Goal: Information Seeking & Learning: Learn about a topic

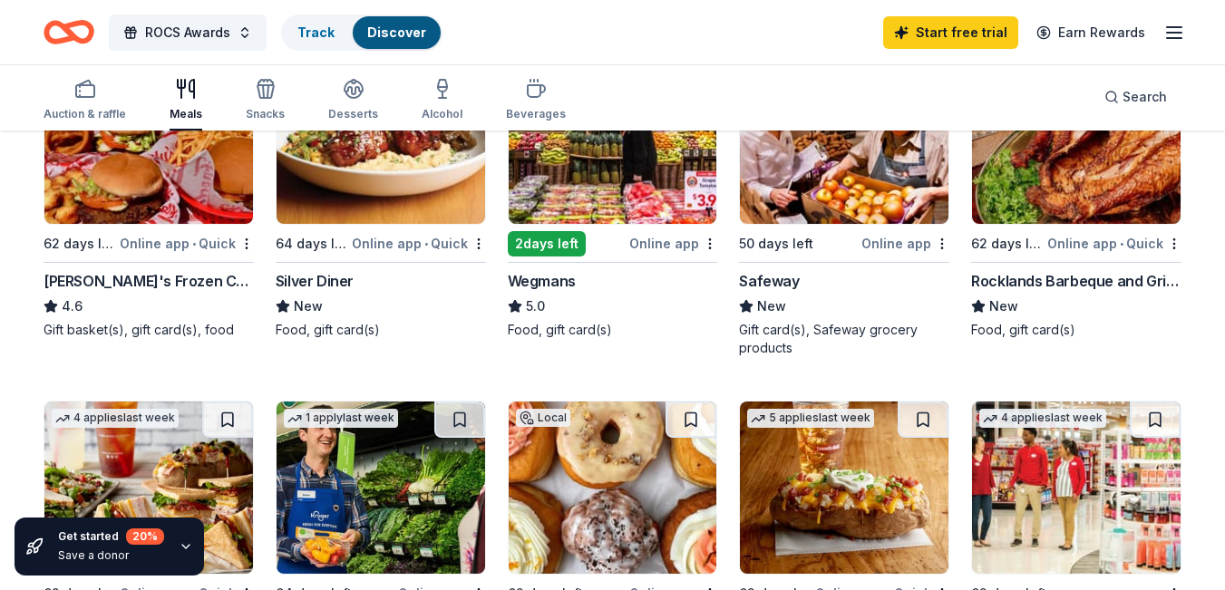
scroll to position [635, 0]
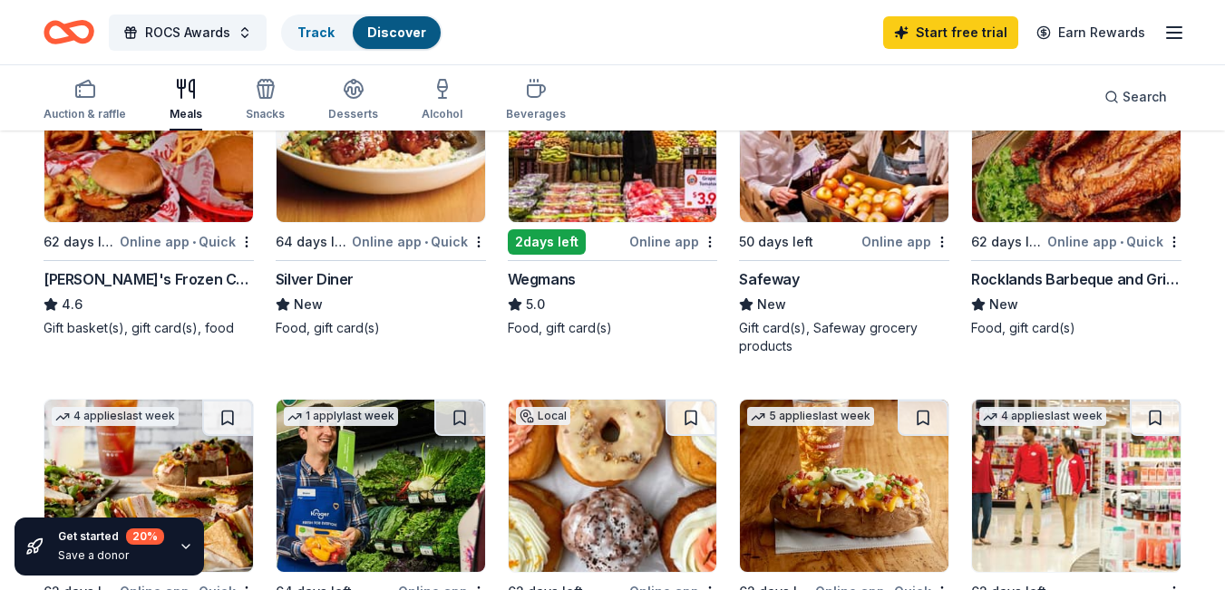
click at [189, 550] on icon "button" at bounding box center [186, 546] width 15 height 15
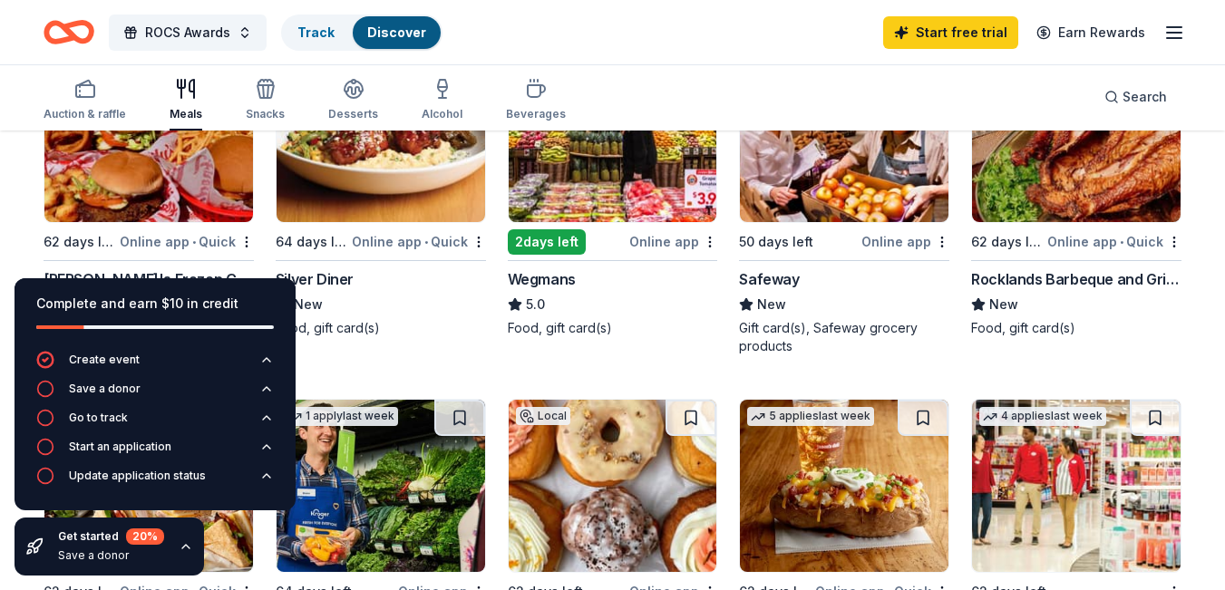
click at [500, 418] on div "1 apply last week Local 64 days left Online app Ford's Fish Shack New Food, gif…" at bounding box center [613, 377] width 1138 height 1356
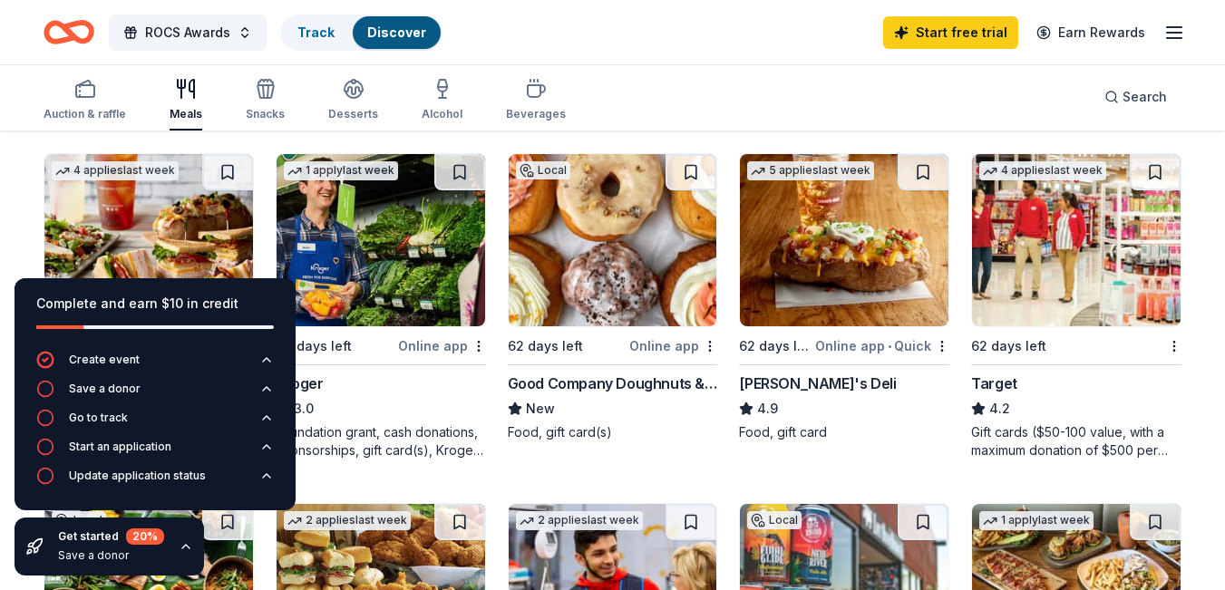
scroll to position [907, 0]
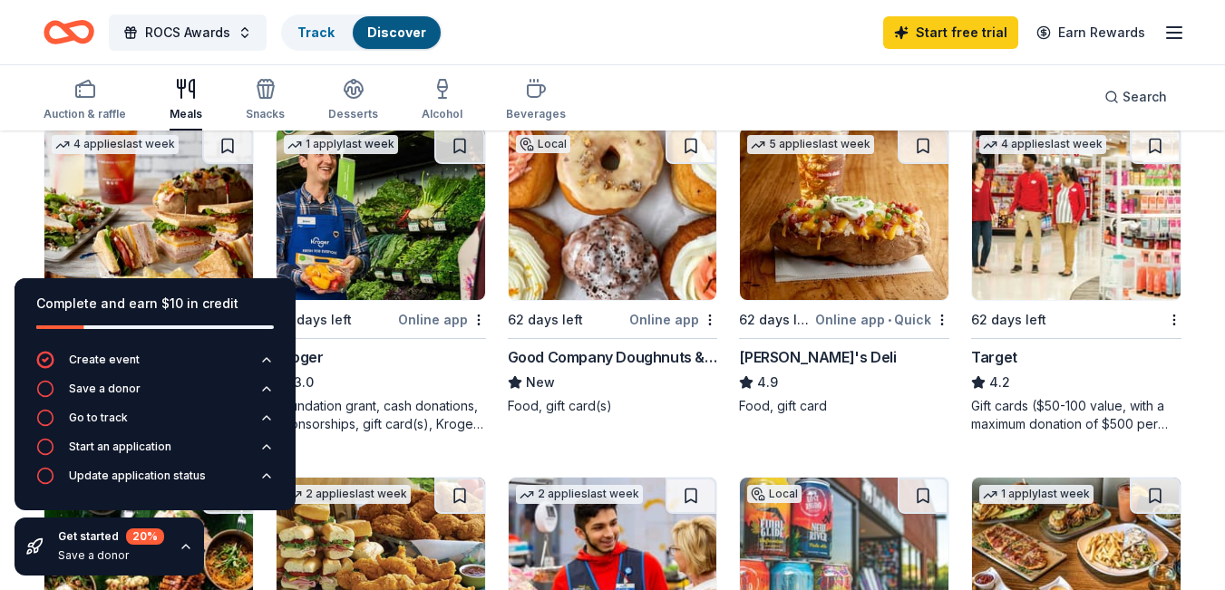
click at [722, 448] on div "1 apply last week Local 64 days left Online app Ford's Fish Shack New Food, gif…" at bounding box center [613, 105] width 1138 height 1356
click at [810, 73] on div "Auction & raffle Meals Snacks Desserts Alcohol Beverages Search" at bounding box center [613, 96] width 1138 height 67
click at [261, 100] on div "Snacks" at bounding box center [265, 100] width 39 height 44
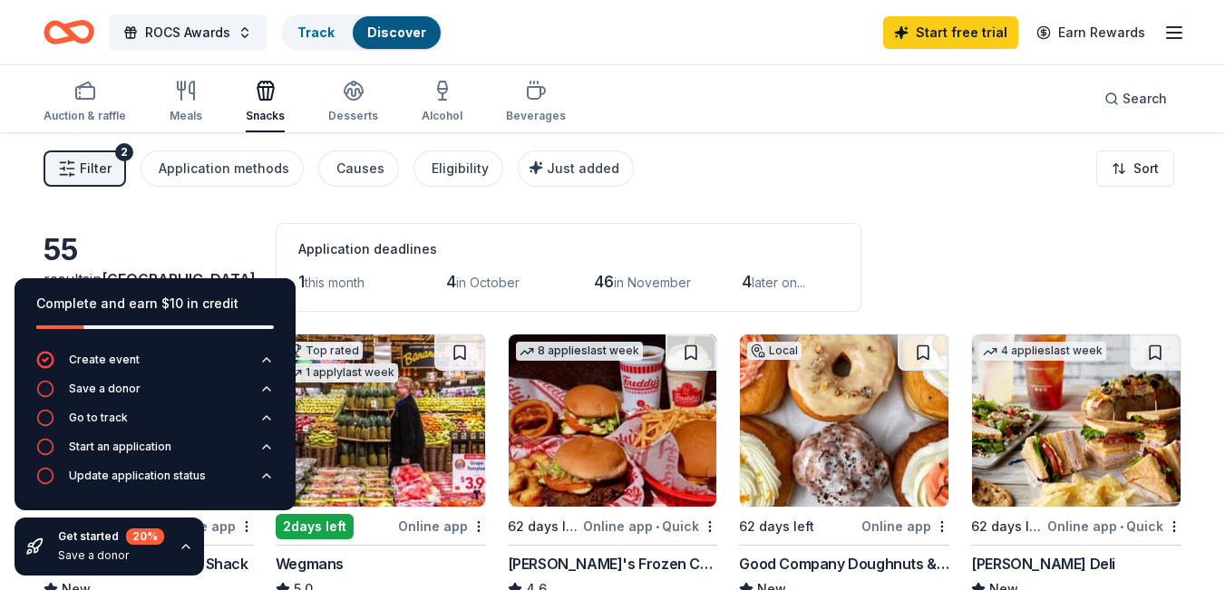
click at [20, 197] on div "Filter 2 Application methods Causes Eligibility Just added Sort" at bounding box center [612, 168] width 1225 height 73
click at [259, 171] on div "Application methods" at bounding box center [224, 169] width 131 height 22
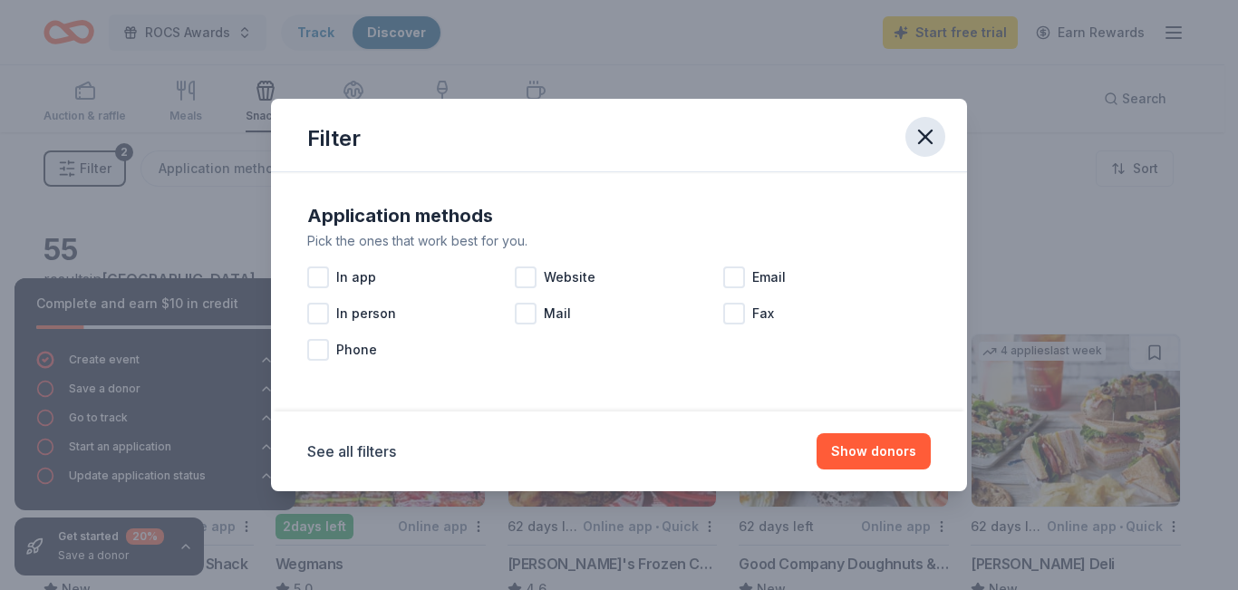
click at [929, 140] on icon "button" at bounding box center [925, 137] width 13 height 13
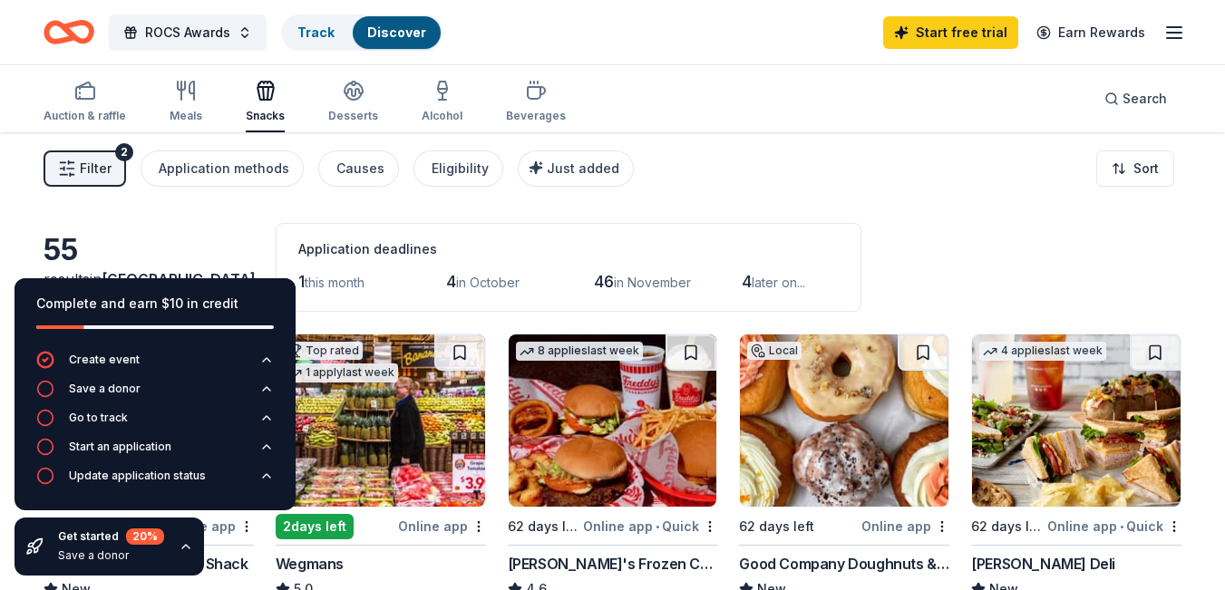
click at [183, 549] on icon "button" at bounding box center [186, 546] width 15 height 15
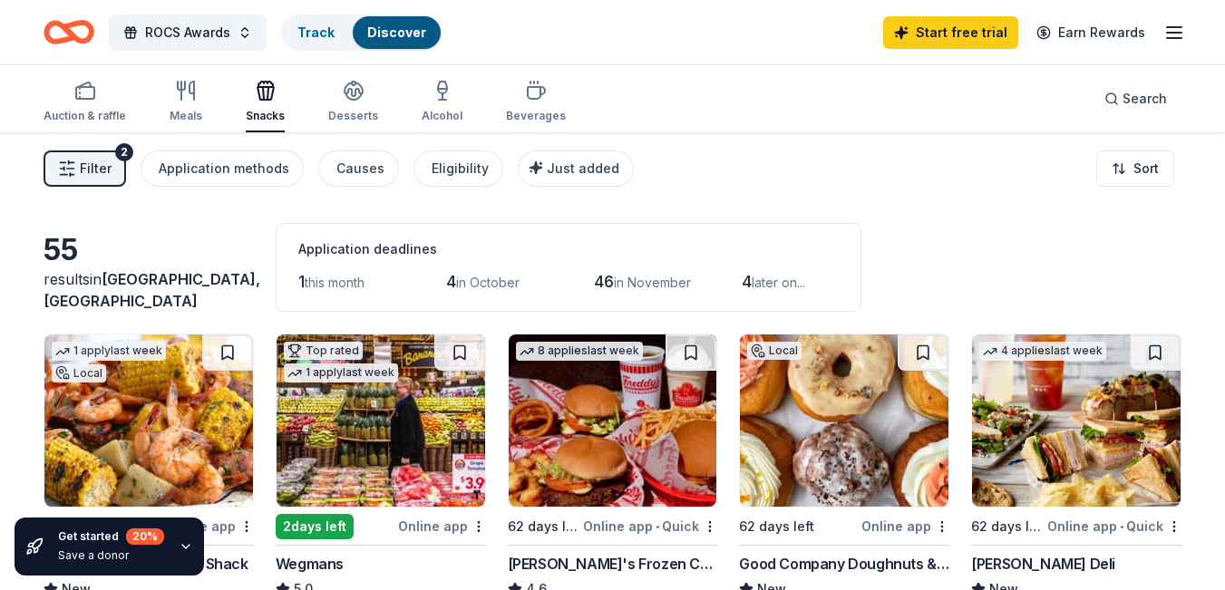
click at [183, 549] on icon "button" at bounding box center [186, 546] width 15 height 15
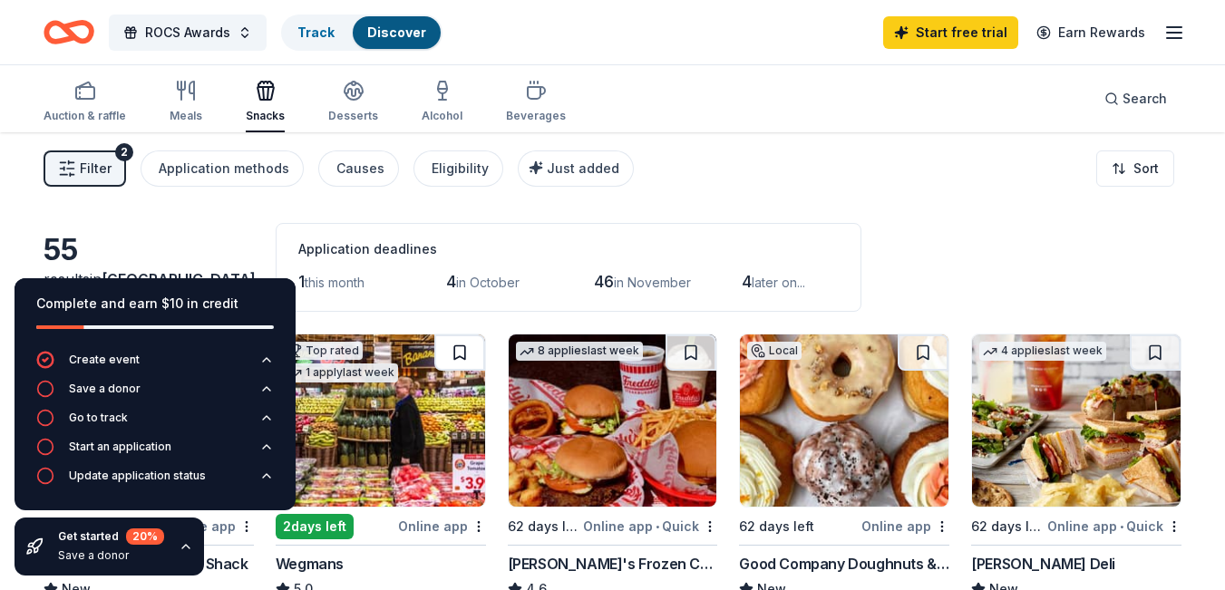
click at [459, 353] on button at bounding box center [459, 353] width 51 height 36
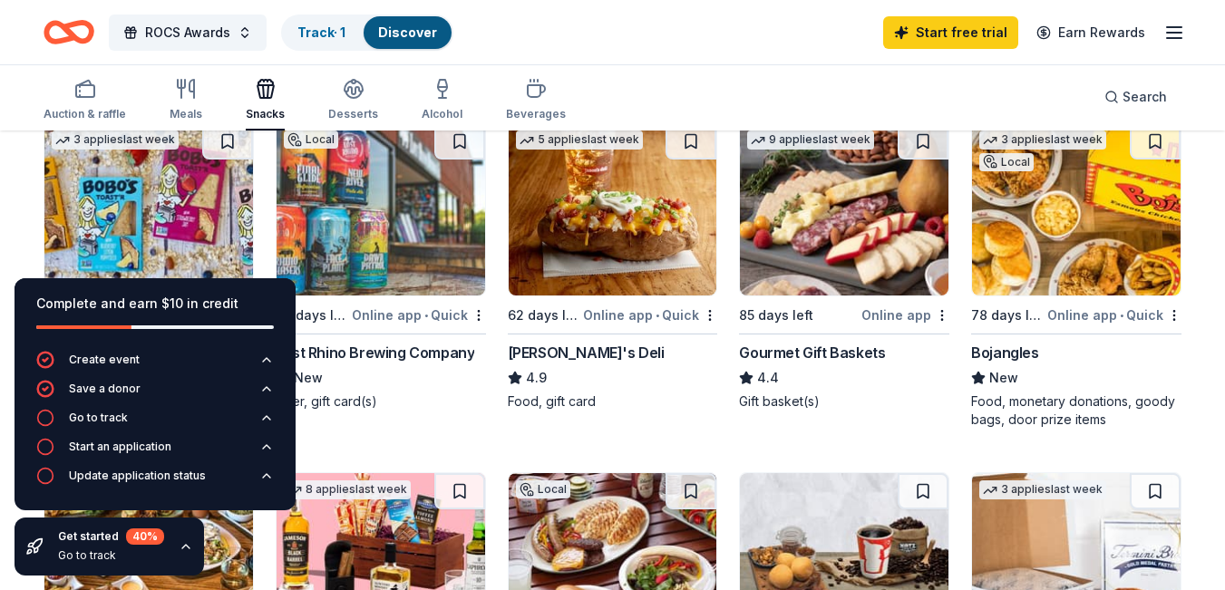
scroll to position [544, 0]
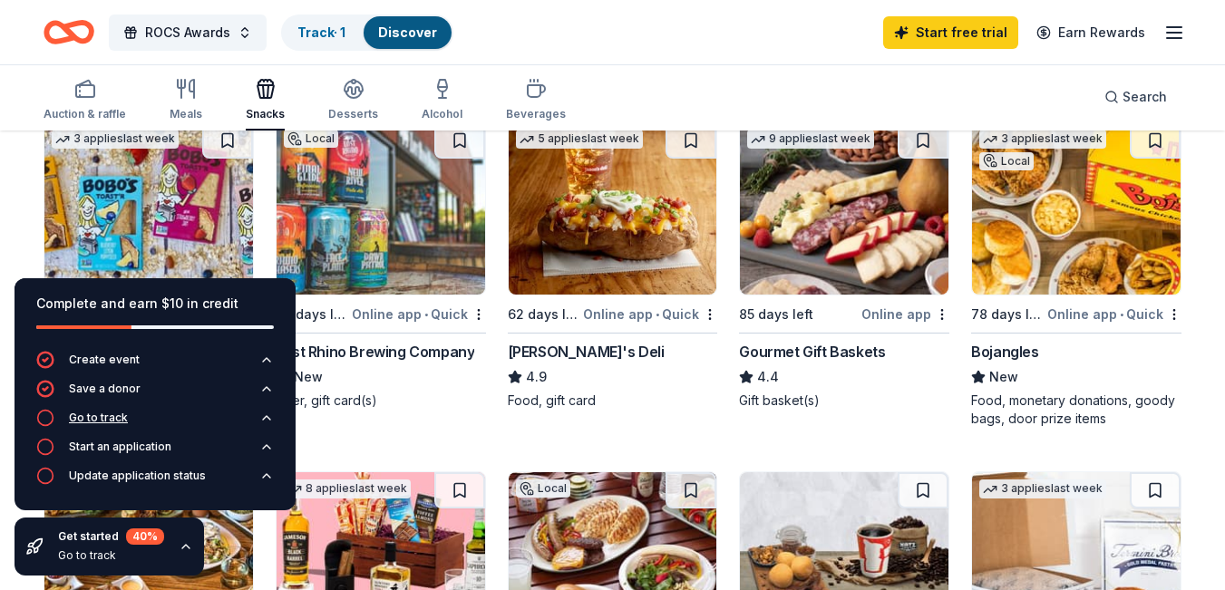
click at [114, 424] on div "Go to track" at bounding box center [98, 418] width 59 height 15
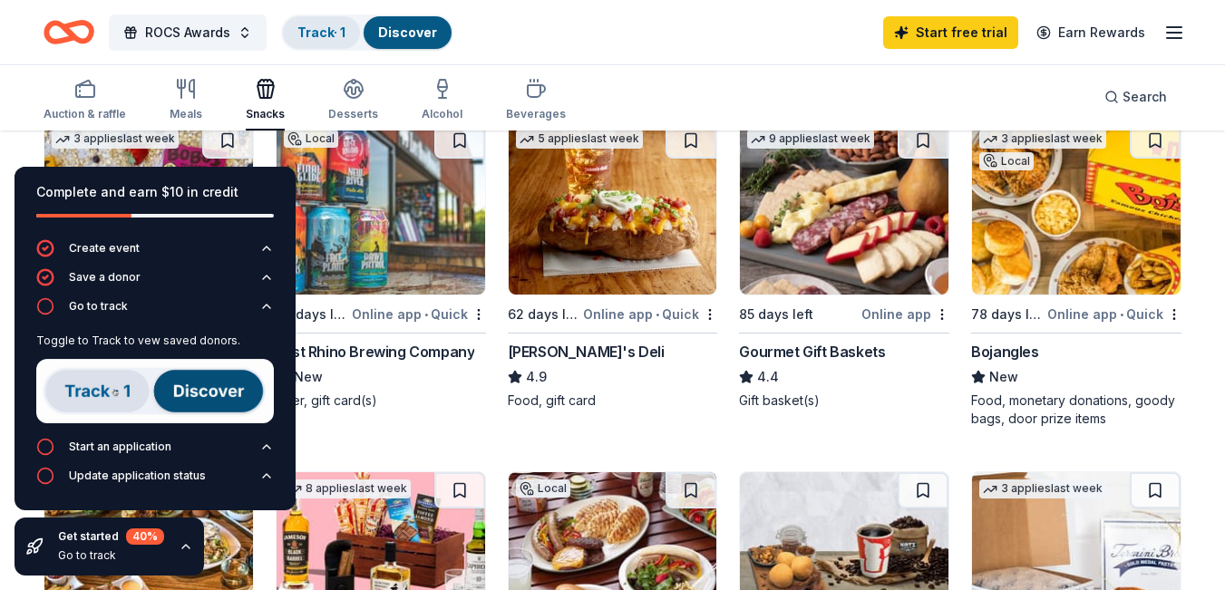
click at [305, 34] on link "Track · 1" at bounding box center [321, 31] width 48 height 15
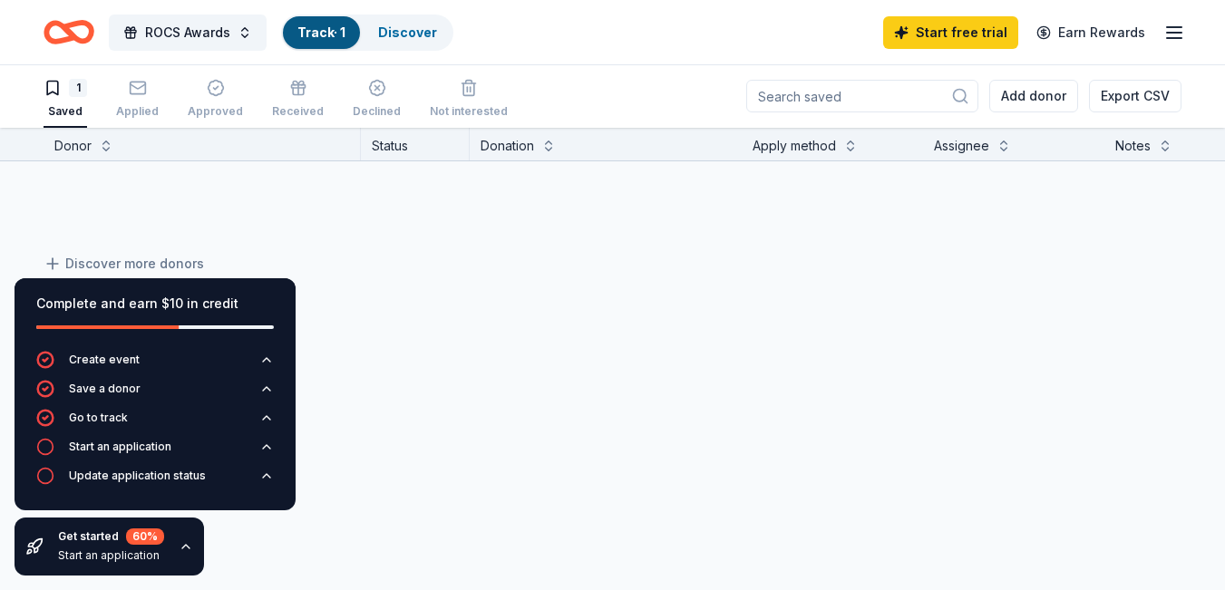
scroll to position [1, 0]
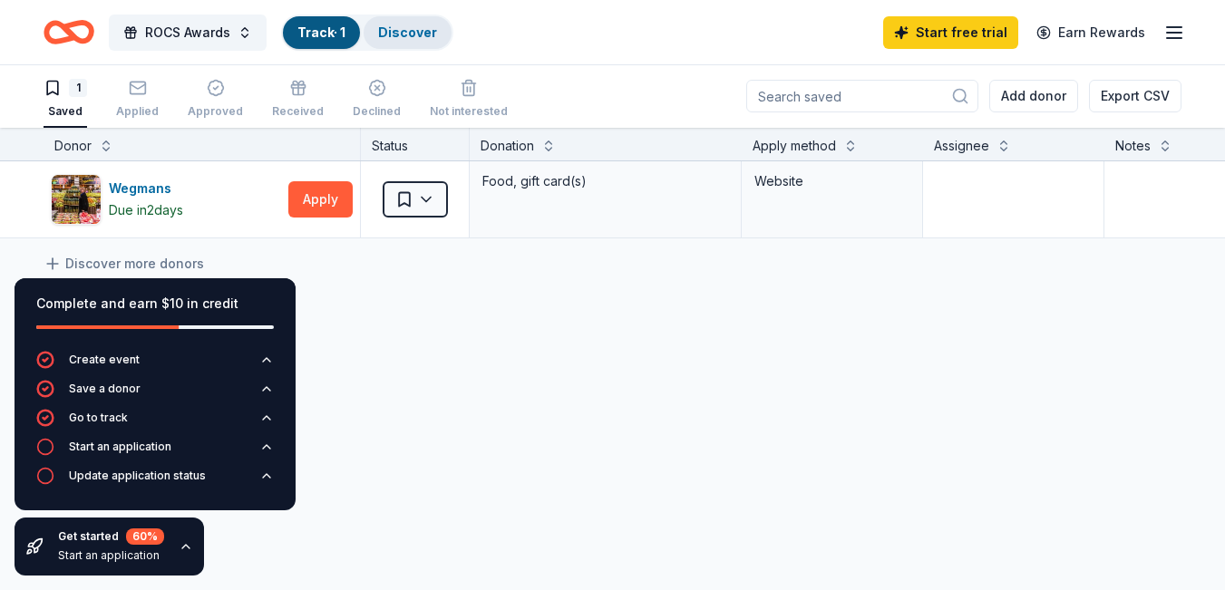
click at [421, 34] on link "Discover" at bounding box center [407, 31] width 59 height 15
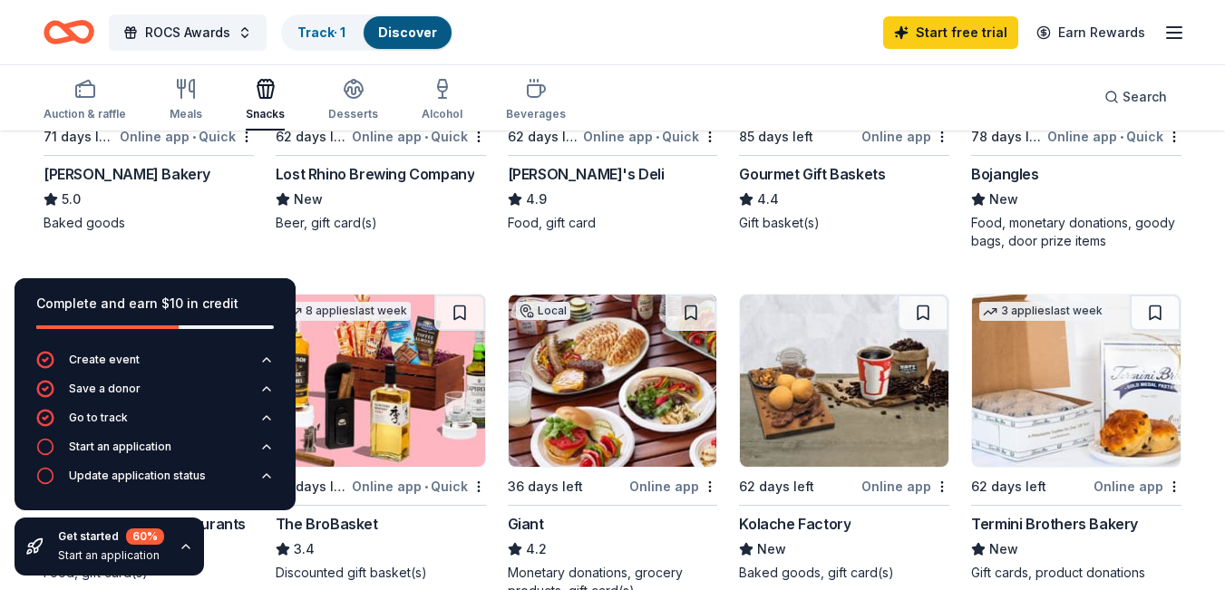
scroll to position [725, 0]
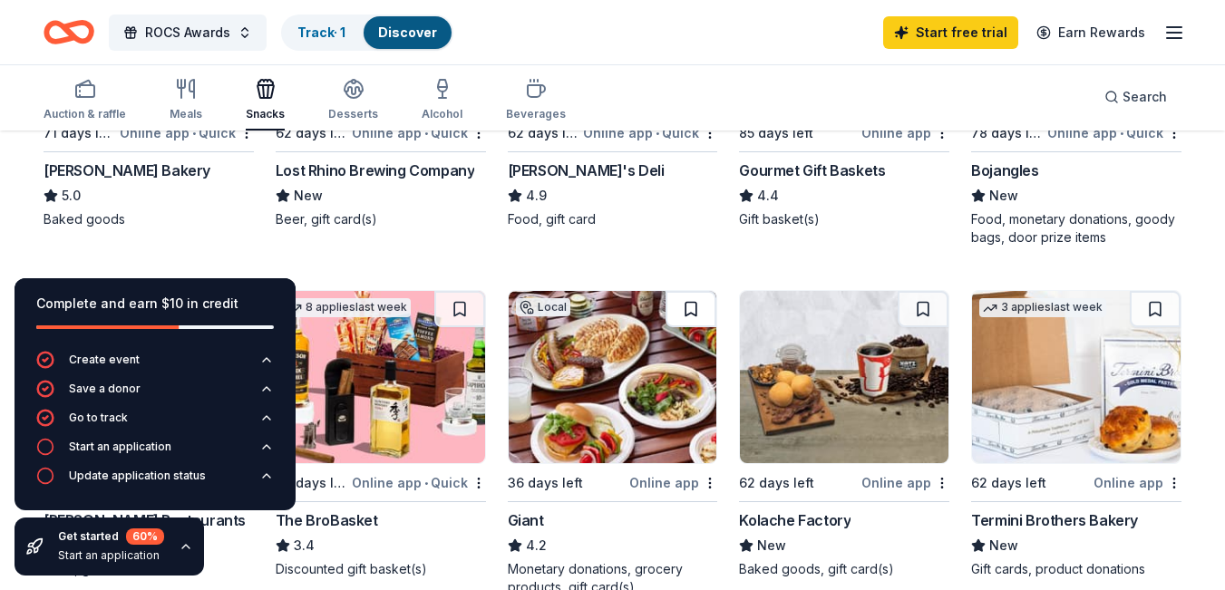
click at [683, 309] on button at bounding box center [690, 309] width 51 height 36
click at [700, 309] on button at bounding box center [692, 309] width 47 height 36
click at [690, 308] on button at bounding box center [692, 309] width 47 height 36
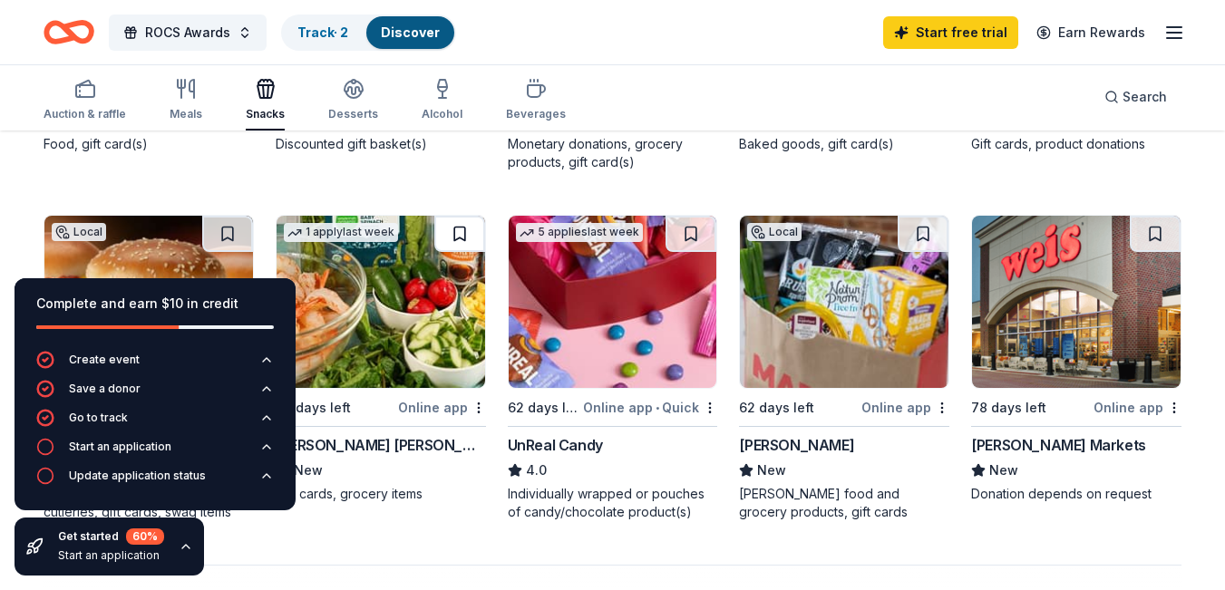
scroll to position [1179, 0]
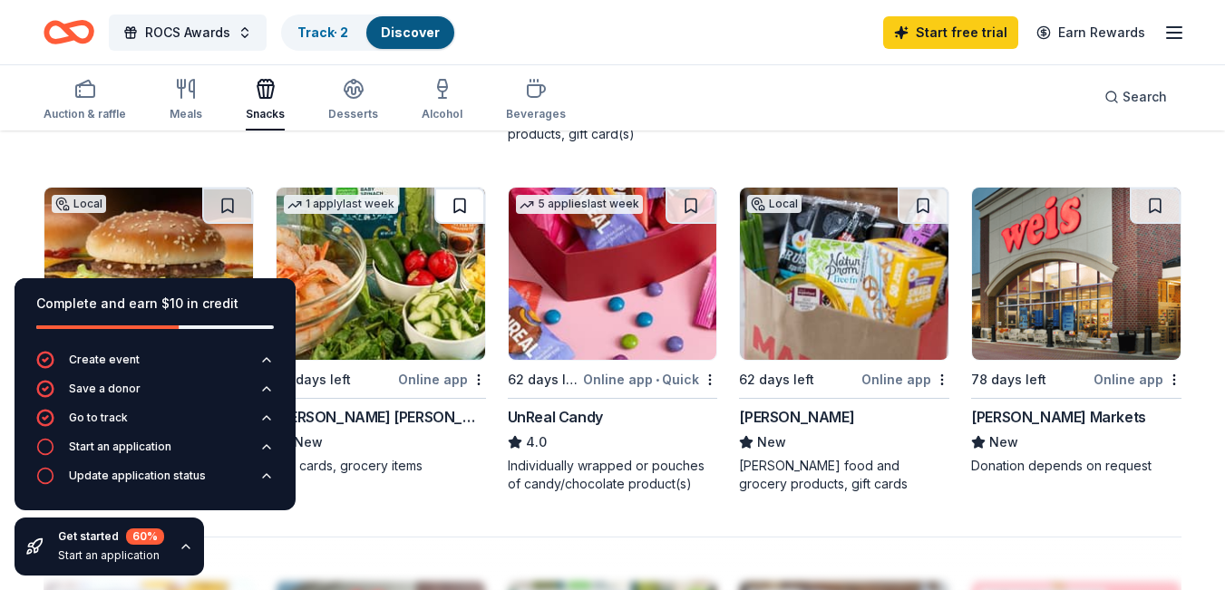
click at [454, 208] on button at bounding box center [459, 206] width 51 height 36
click at [1174, 38] on line "button" at bounding box center [1174, 38] width 15 height 0
click at [1170, 44] on div "Start free trial Earn Rewards" at bounding box center [1034, 32] width 302 height 43
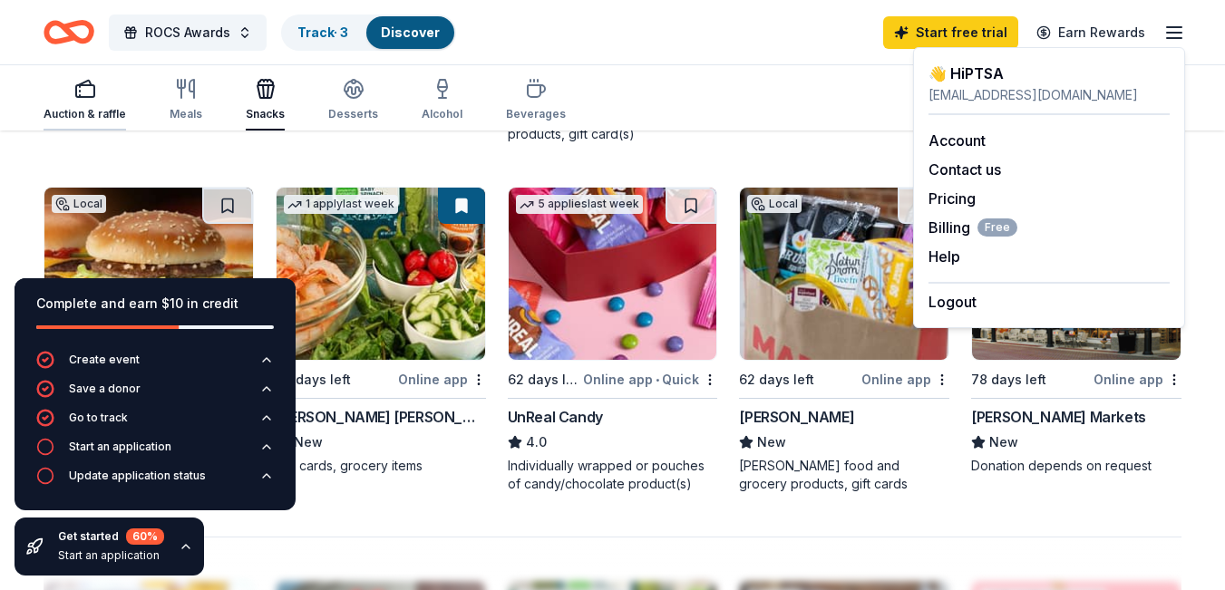
click at [77, 102] on div "Auction & raffle" at bounding box center [85, 100] width 83 height 44
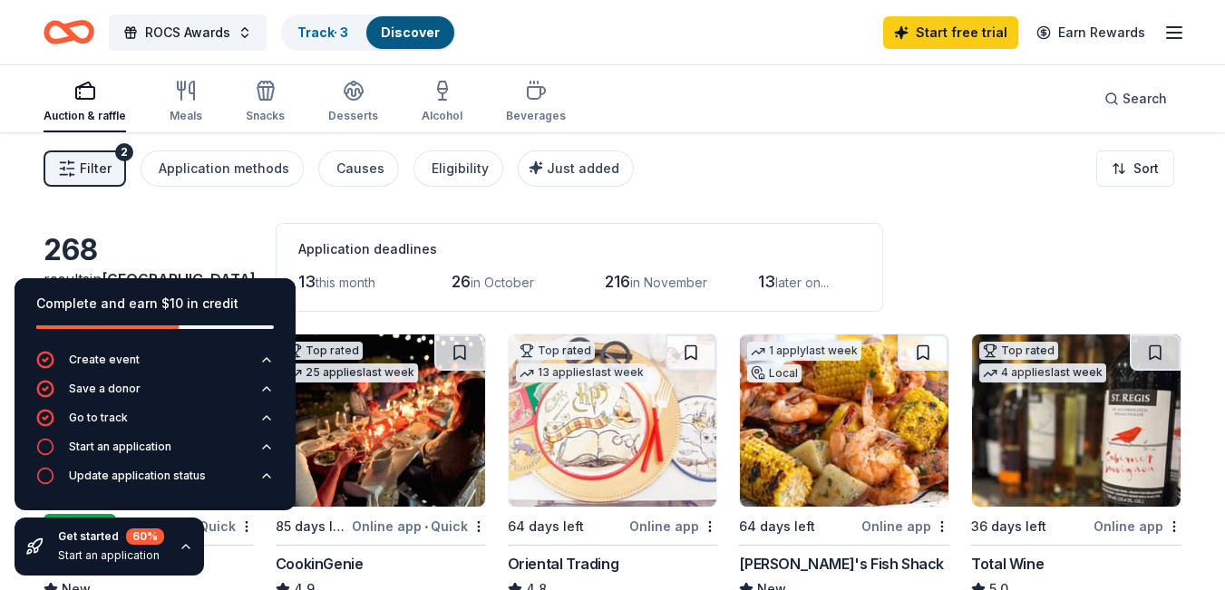
click at [181, 553] on icon "button" at bounding box center [186, 546] width 15 height 15
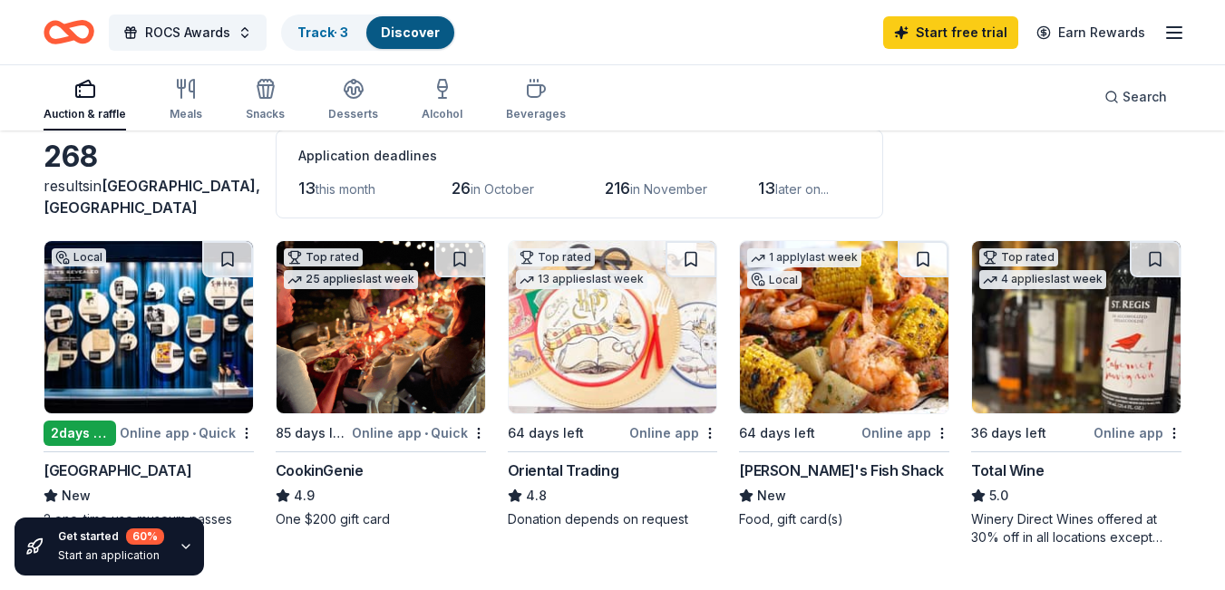
scroll to position [91, 0]
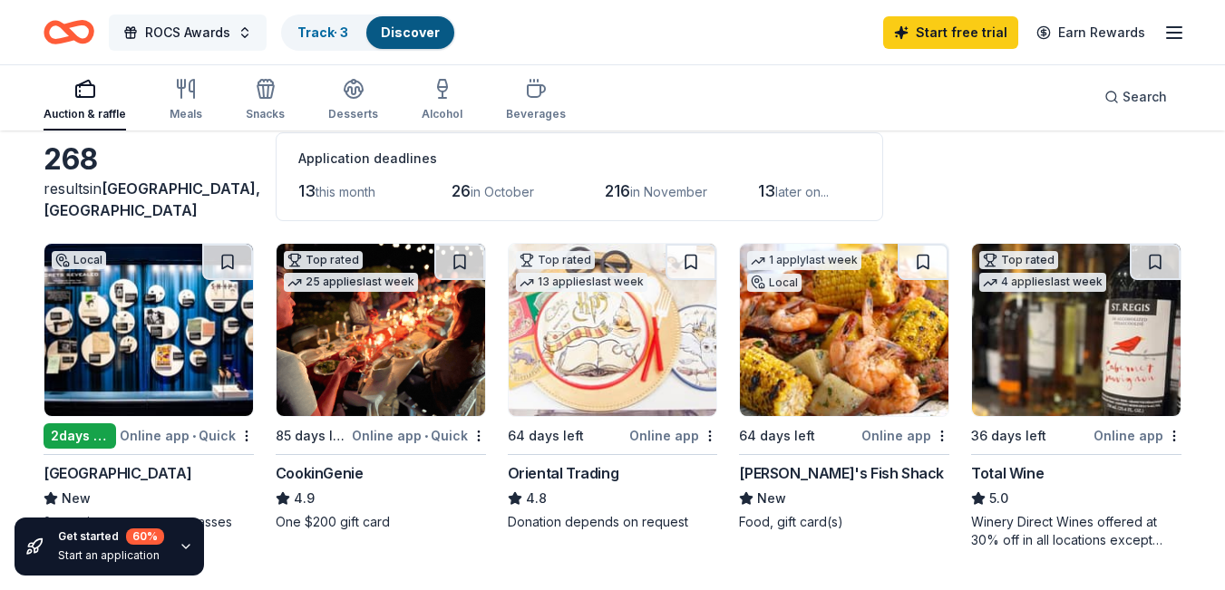
click at [196, 35] on span "ROCS Awards" at bounding box center [187, 33] width 85 height 22
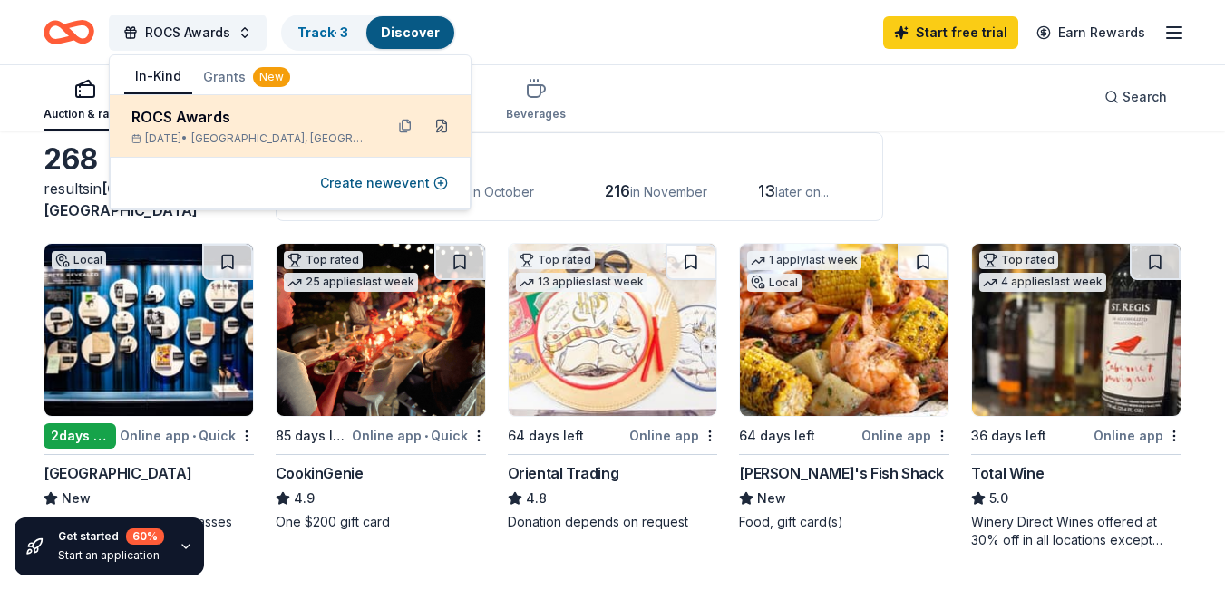
click at [435, 132] on button at bounding box center [441, 126] width 29 height 29
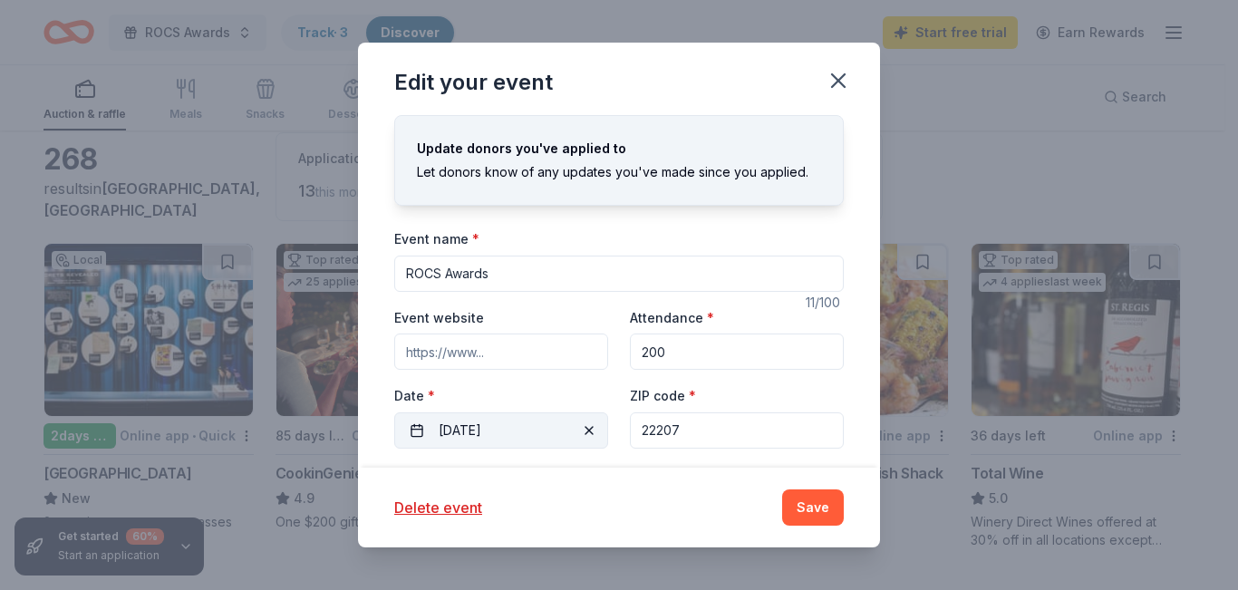
click at [500, 430] on button "12/19/2025" at bounding box center [501, 431] width 214 height 36
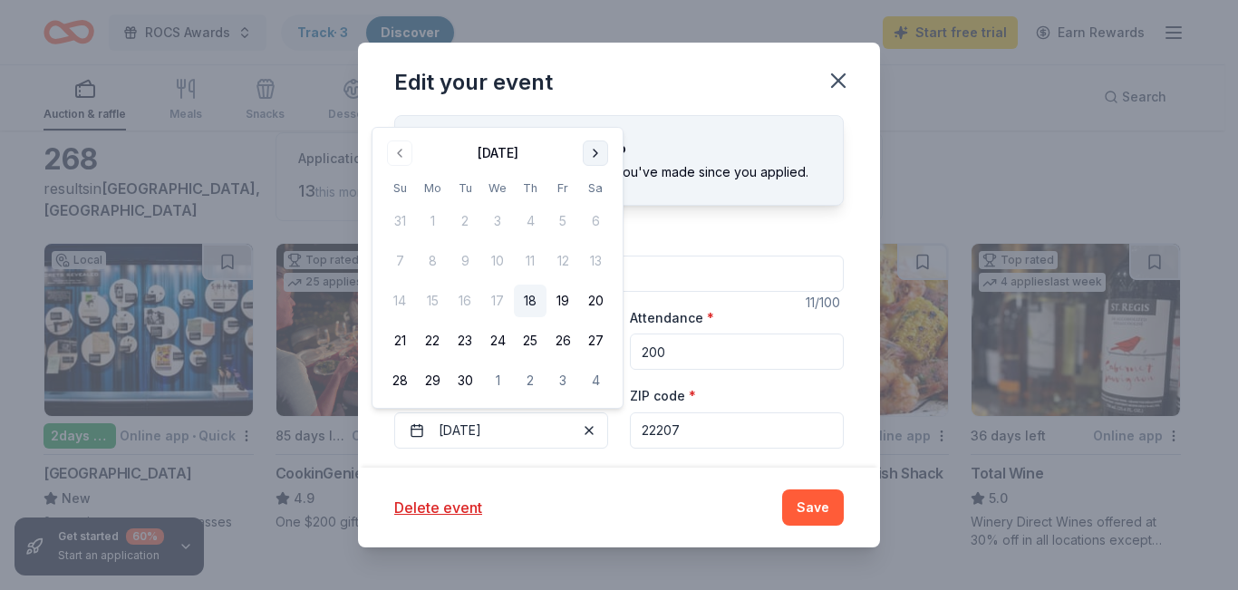
click at [596, 159] on button "Go to next month" at bounding box center [595, 153] width 25 height 25
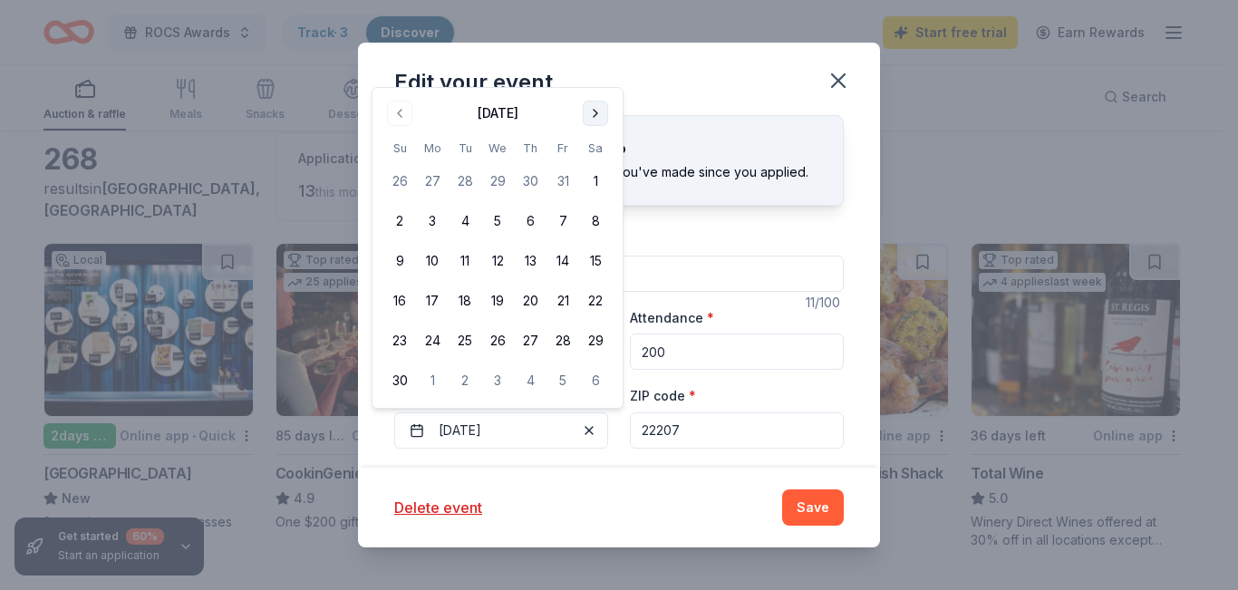
click at [596, 159] on tbody "26 27 28 29 30 31 1 2 3 4 5 6 7 8 9 10 11 12 13 14 15 16 17 18 19 20 21 22 23 2…" at bounding box center [498, 277] width 228 height 239
click at [591, 121] on button "Go to next month" at bounding box center [595, 113] width 25 height 25
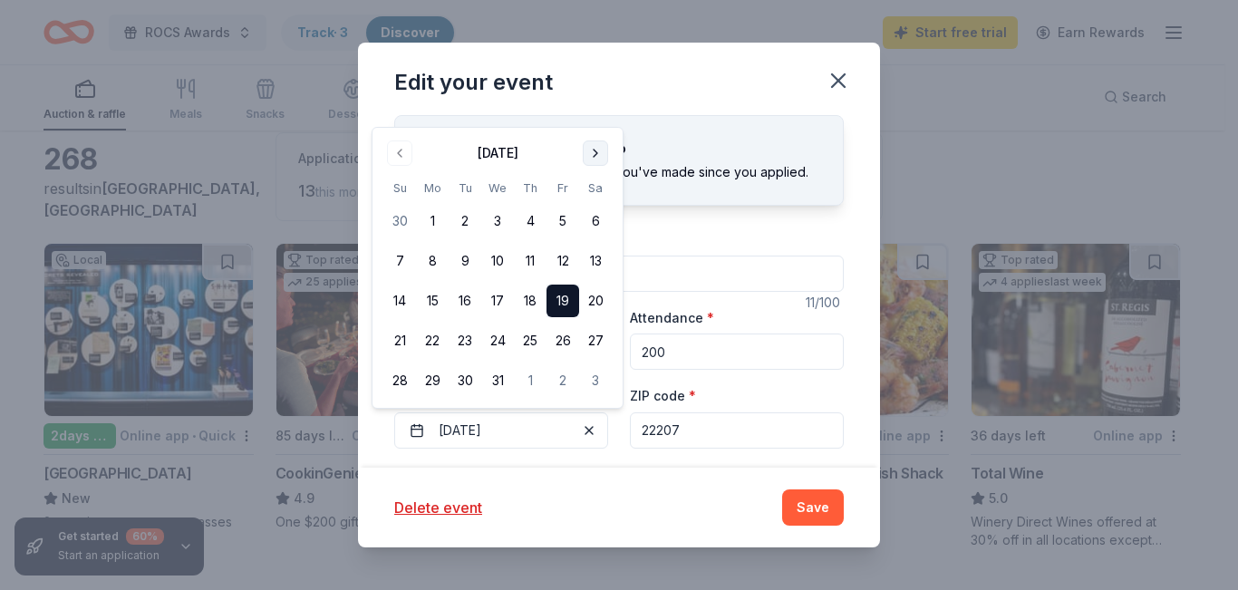
click at [589, 160] on button "Go to next month" at bounding box center [595, 153] width 25 height 25
click at [565, 382] on button "30" at bounding box center [563, 380] width 33 height 33
click at [812, 510] on button "Save" at bounding box center [813, 508] width 62 height 36
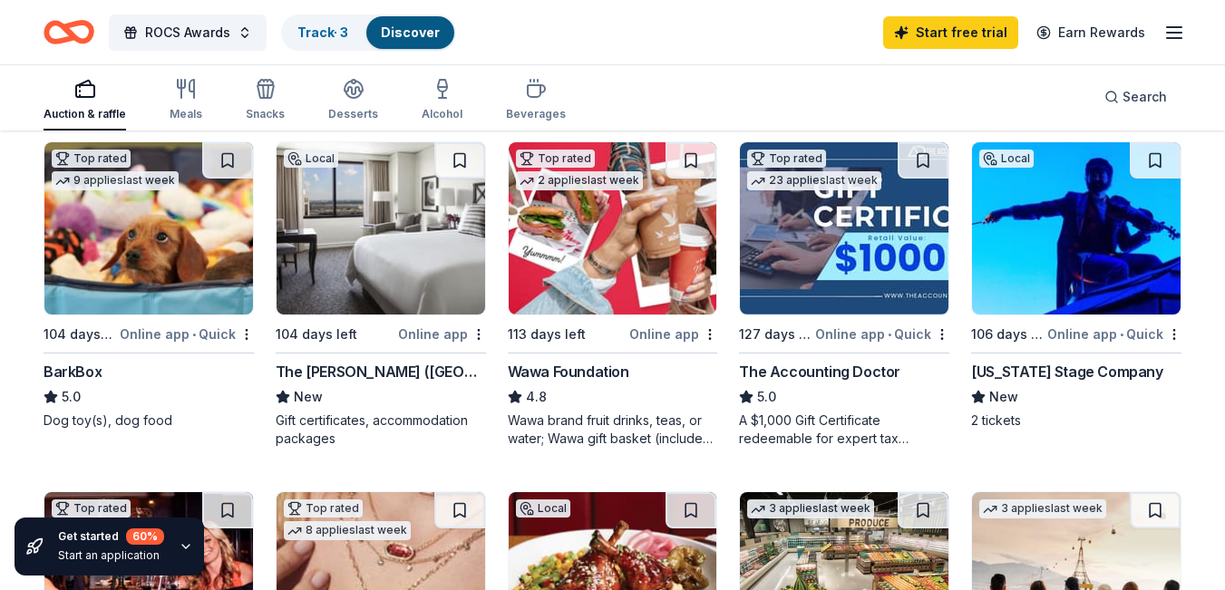
scroll to position [544, 0]
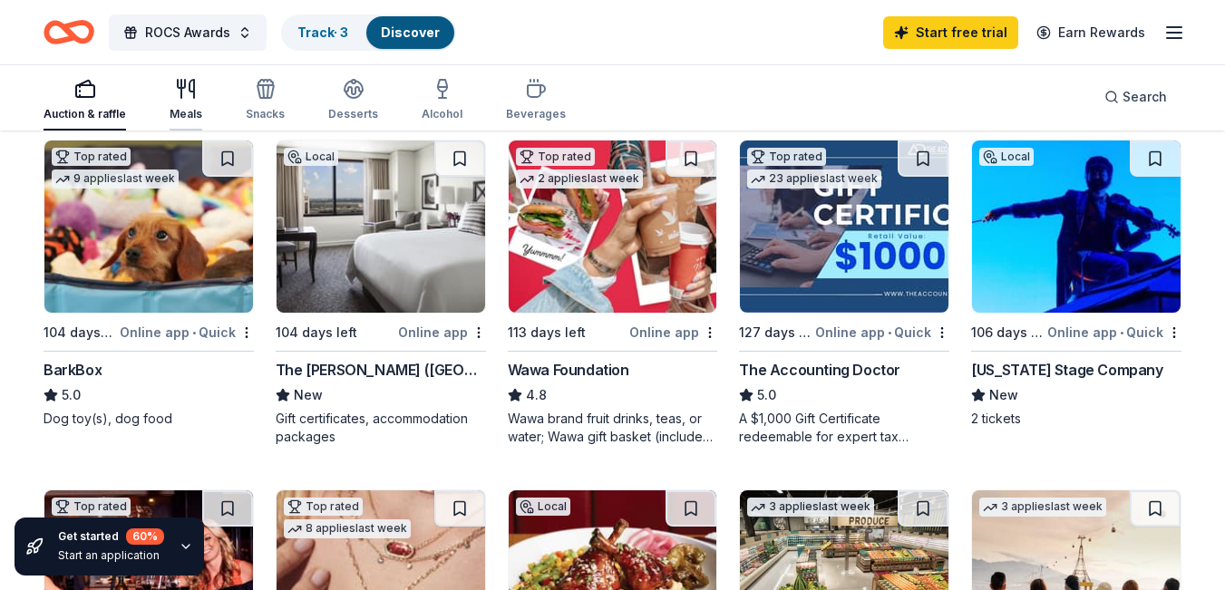
click at [178, 102] on div "Meals" at bounding box center [186, 100] width 33 height 44
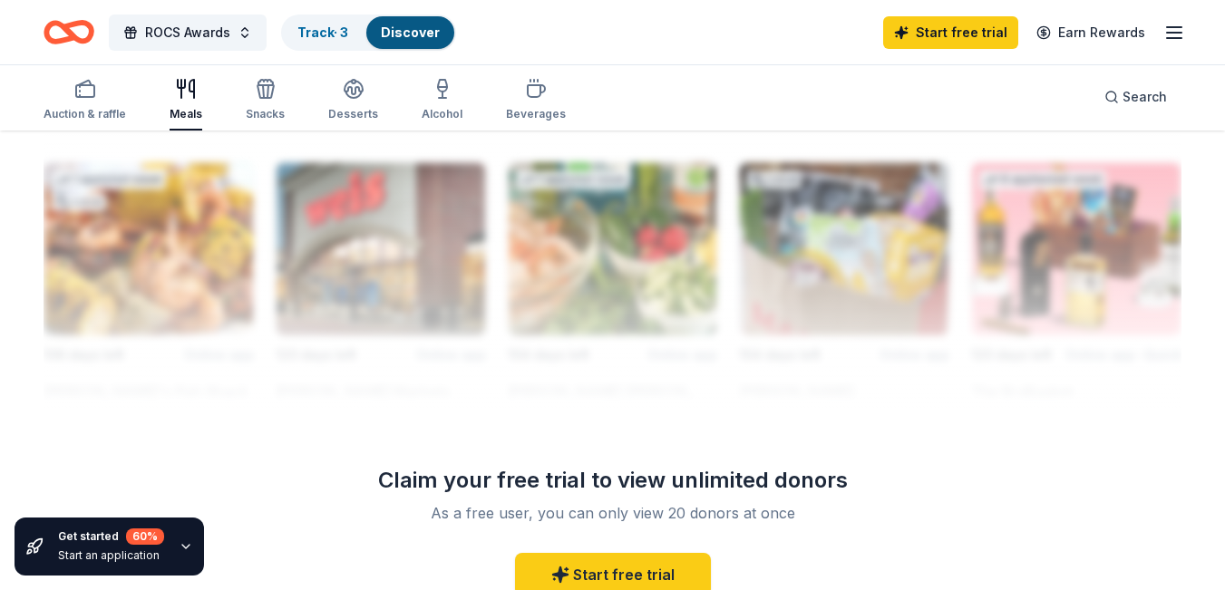
scroll to position [1632, 0]
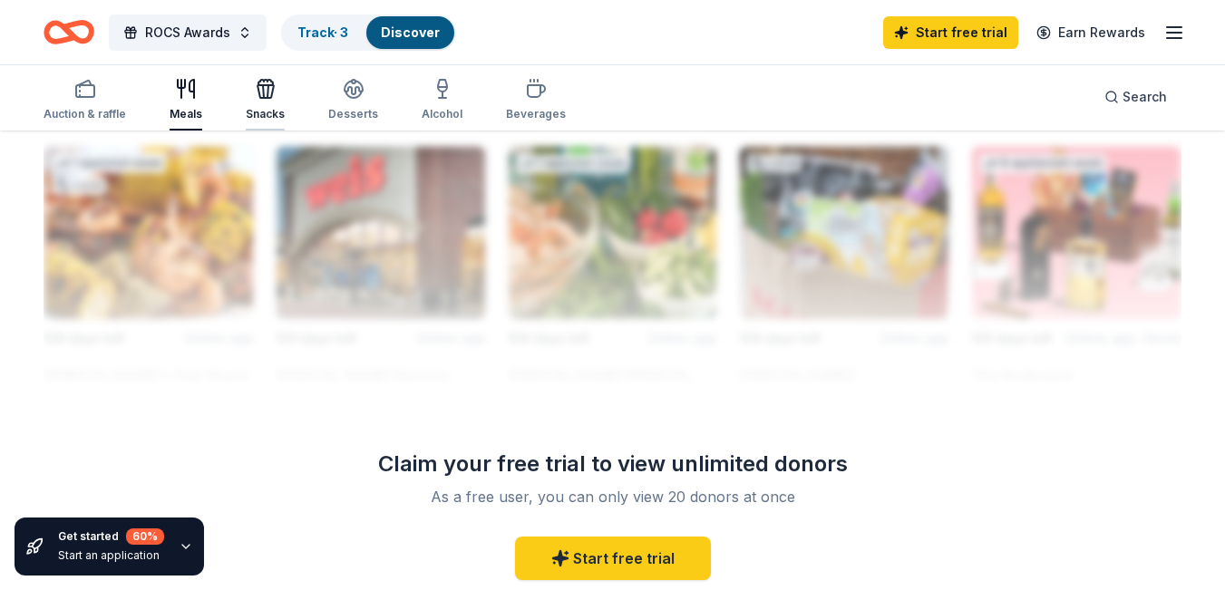
click at [246, 104] on div "Snacks" at bounding box center [265, 100] width 39 height 44
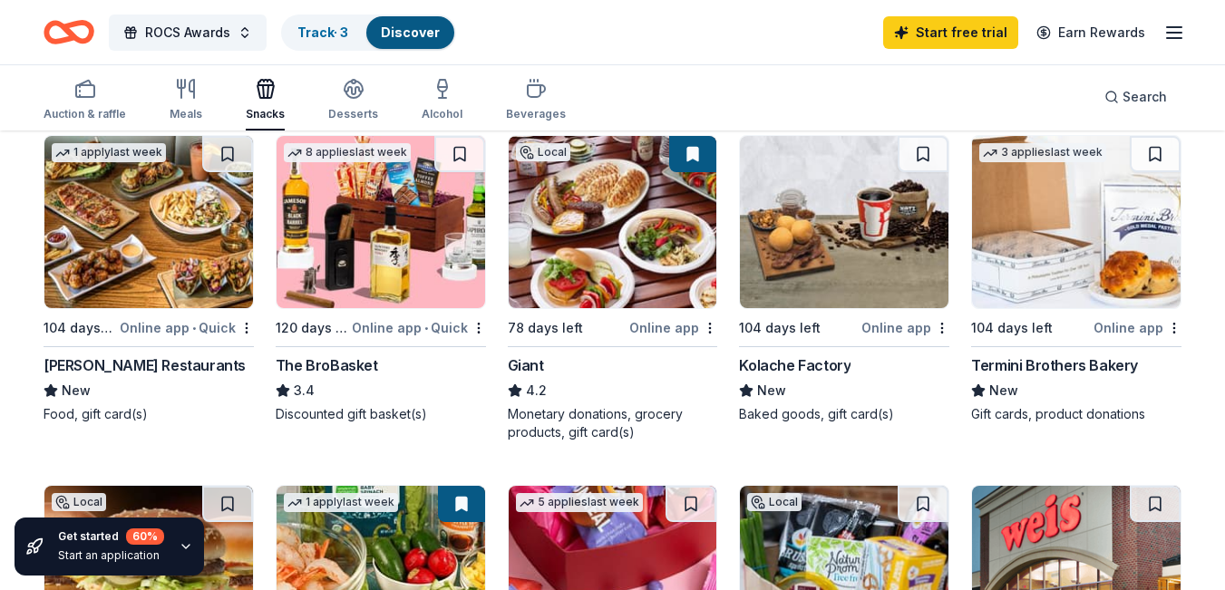
scroll to position [907, 0]
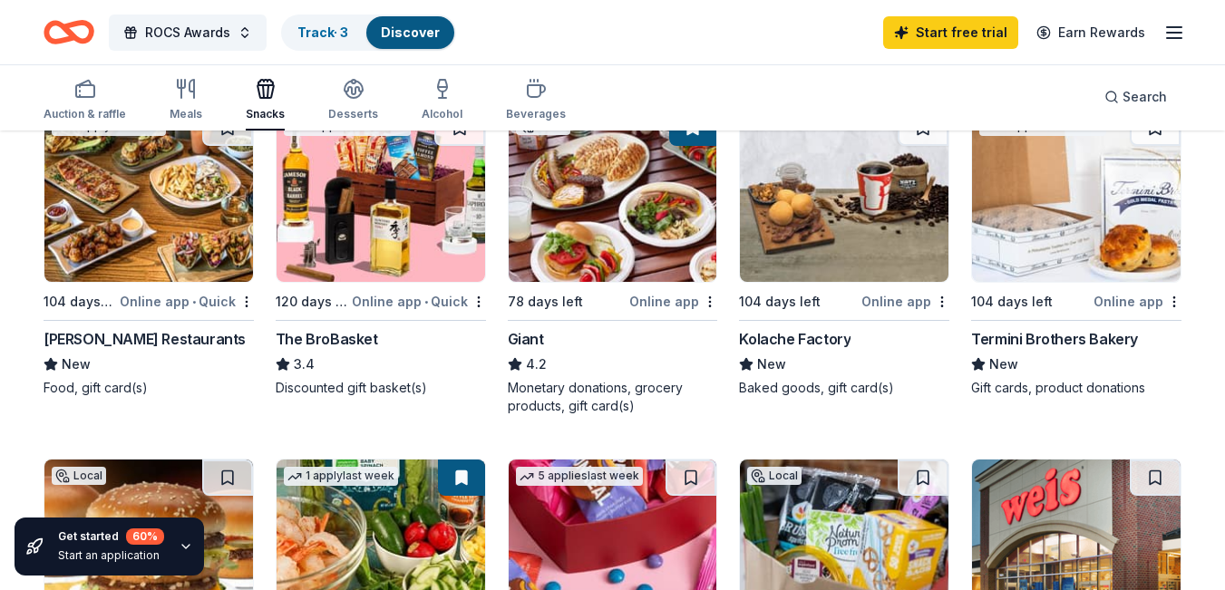
click at [166, 344] on div "Thompson Restaurants" at bounding box center [145, 339] width 202 height 22
click at [401, 27] on link "Discover" at bounding box center [410, 31] width 59 height 15
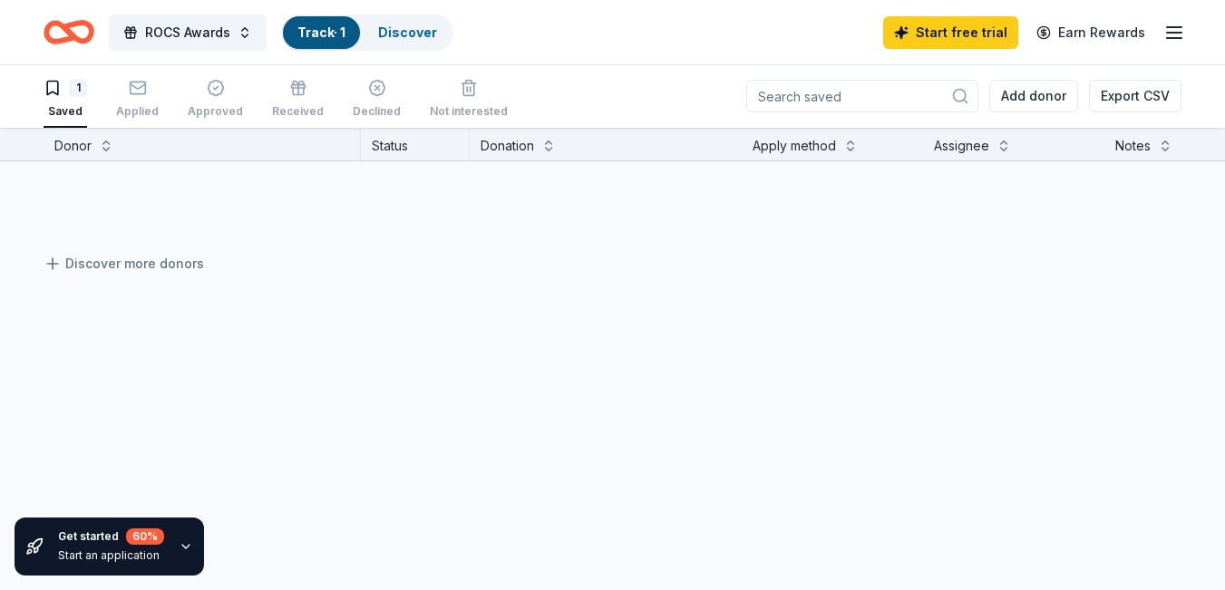
click at [1117, 93] on button "Export CSV" at bounding box center [1135, 96] width 92 height 33
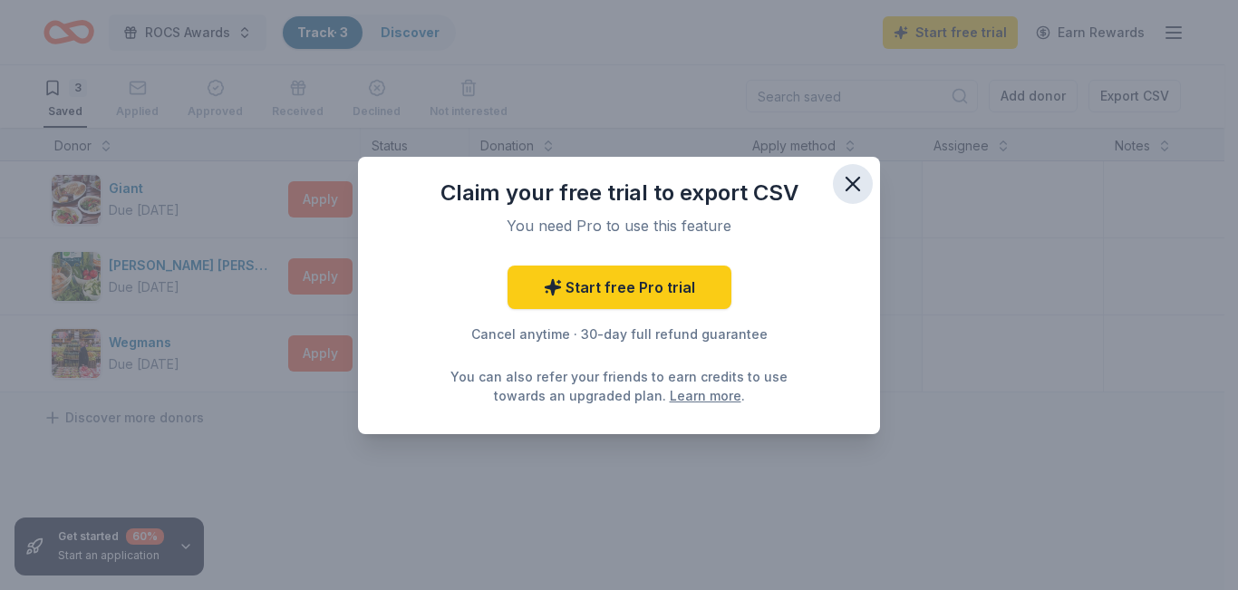
click at [850, 183] on icon "button" at bounding box center [852, 183] width 25 height 25
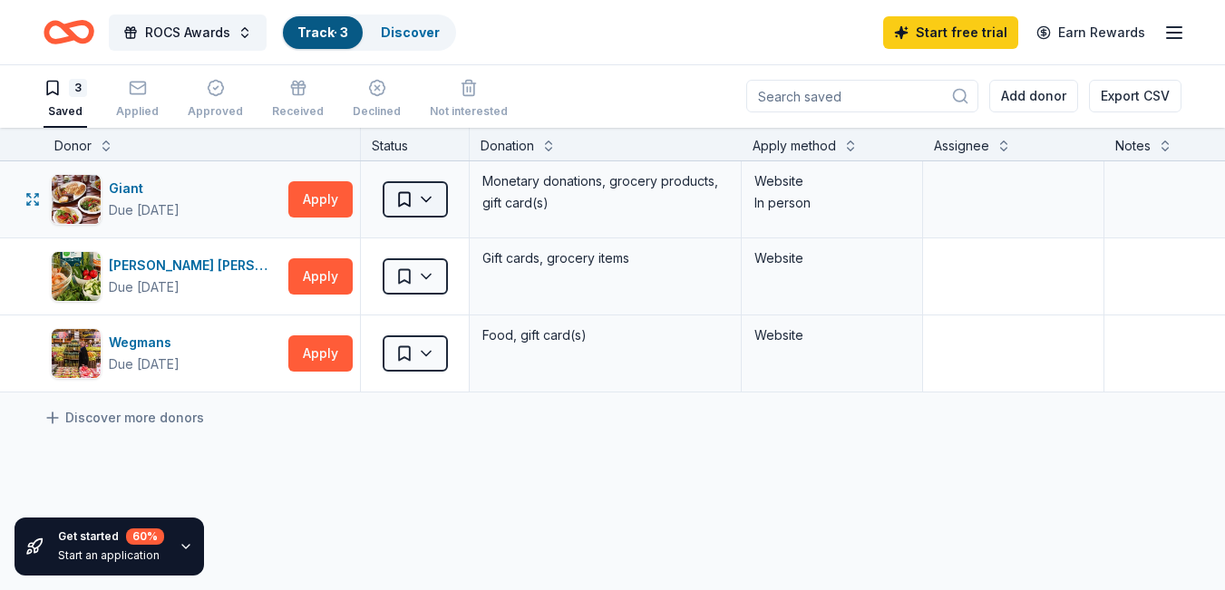
click at [440, 205] on html "ROCS Awards Track · 3 Discover Start free trial Earn Rewards 3 Saved Applied Ap…" at bounding box center [612, 294] width 1225 height 590
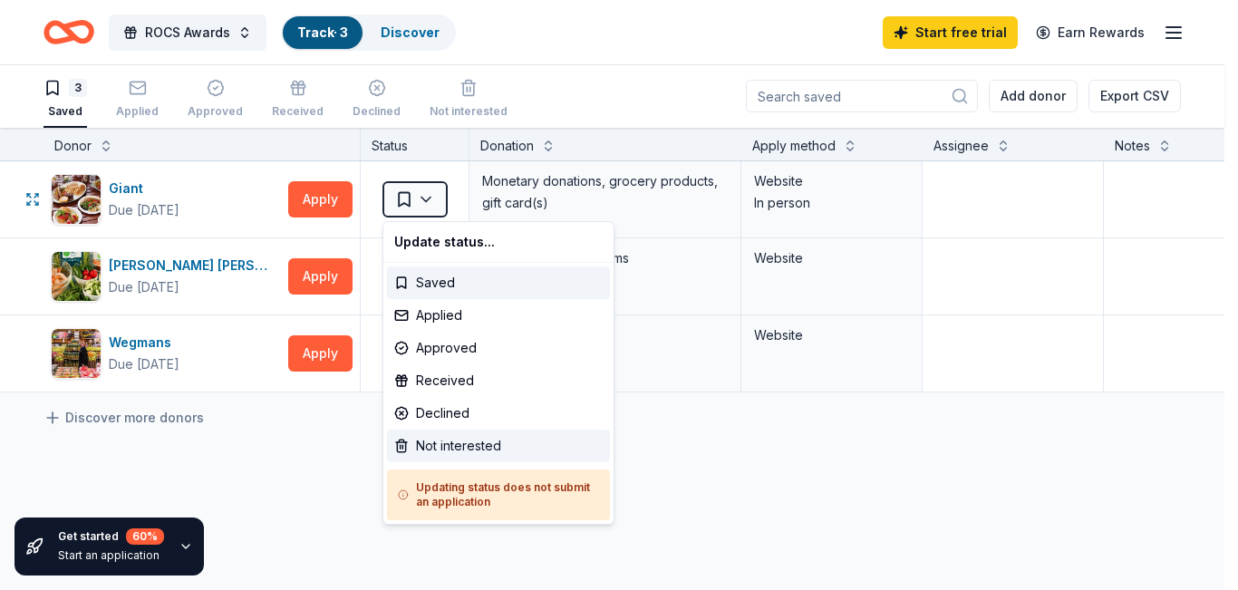
click at [426, 447] on div "Not interested" at bounding box center [498, 446] width 223 height 33
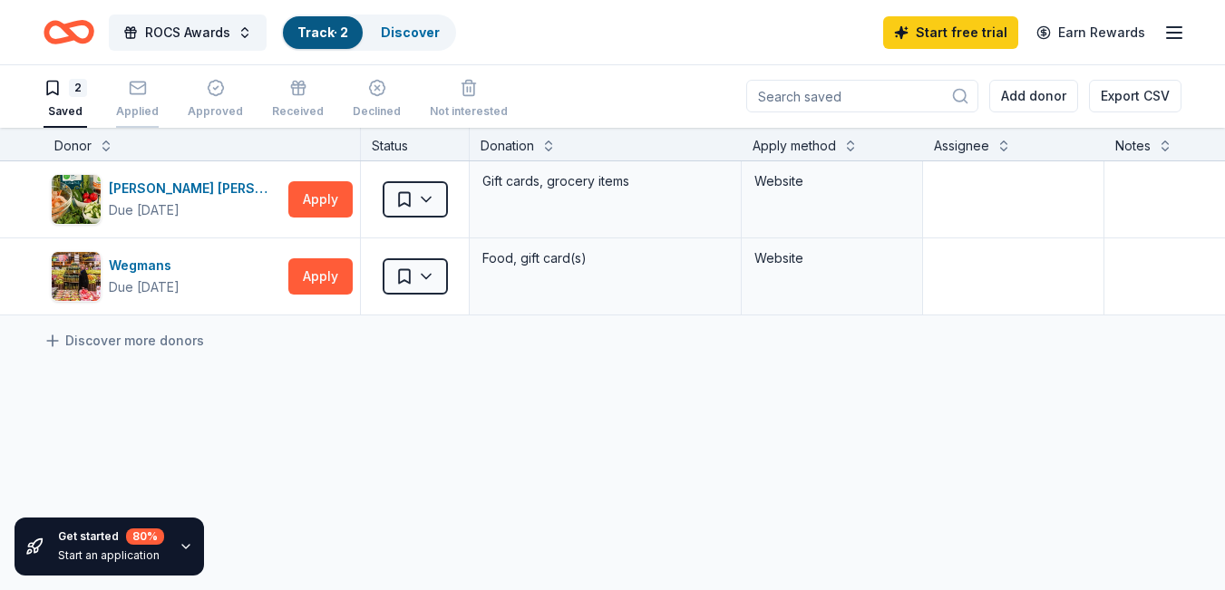
click at [141, 106] on div "Applied" at bounding box center [137, 111] width 43 height 15
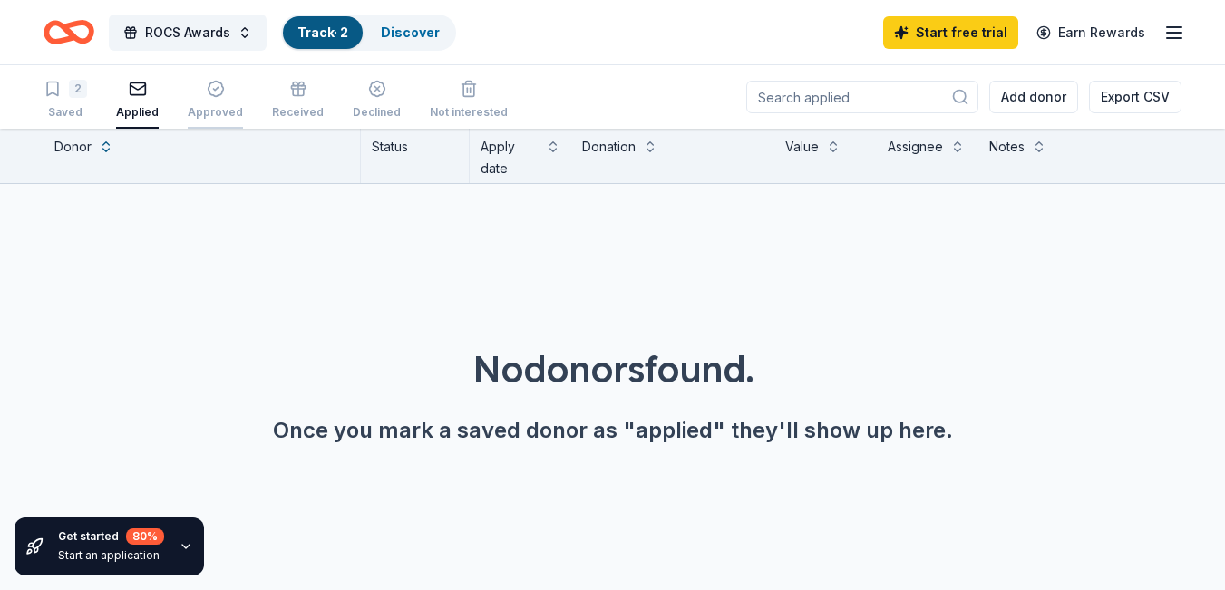
click at [219, 112] on div "Approved" at bounding box center [215, 112] width 55 height 15
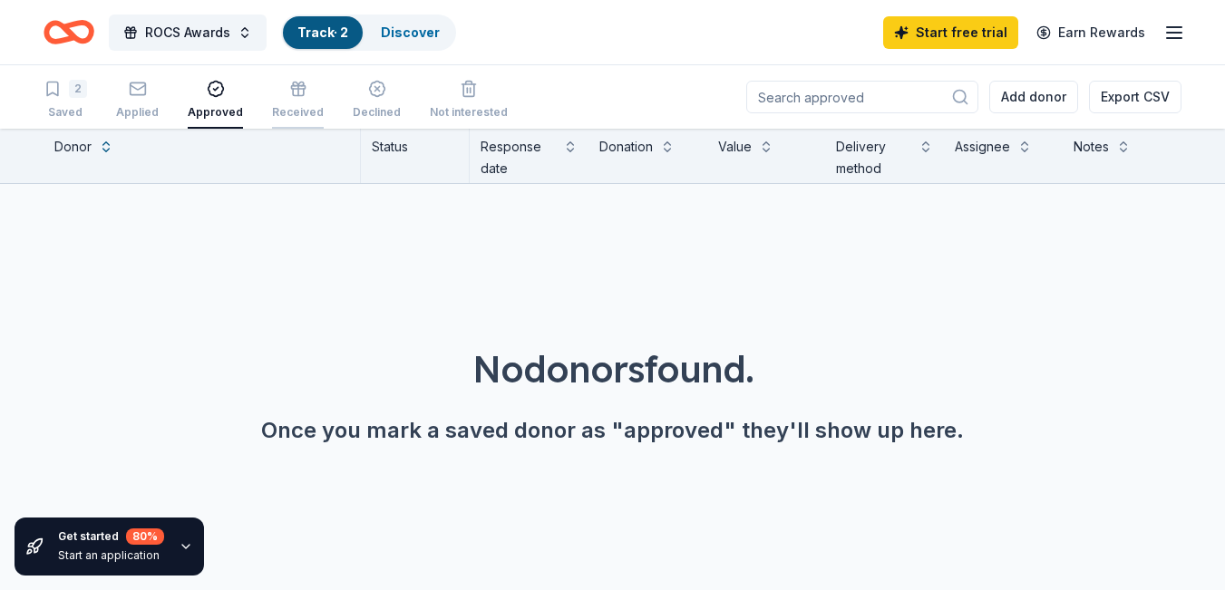
click at [290, 117] on div "Received" at bounding box center [298, 112] width 52 height 15
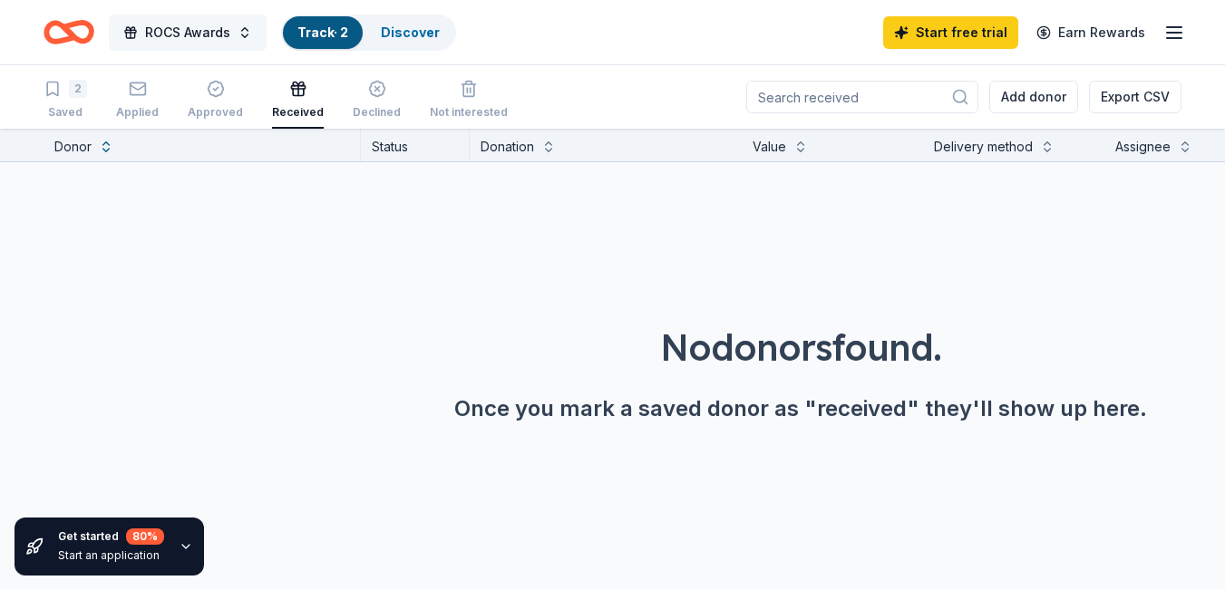
click at [193, 40] on span "ROCS Awards" at bounding box center [187, 33] width 85 height 22
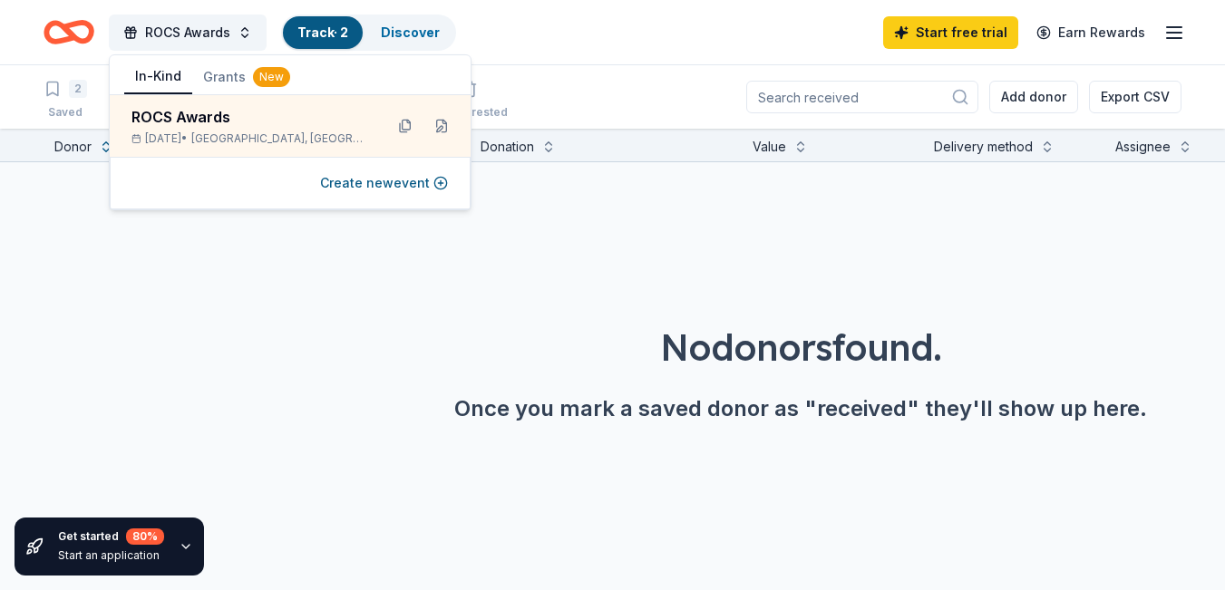
click at [632, 34] on div "ROCS Awards Track · 2 Discover Start free trial Earn Rewards" at bounding box center [613, 32] width 1138 height 43
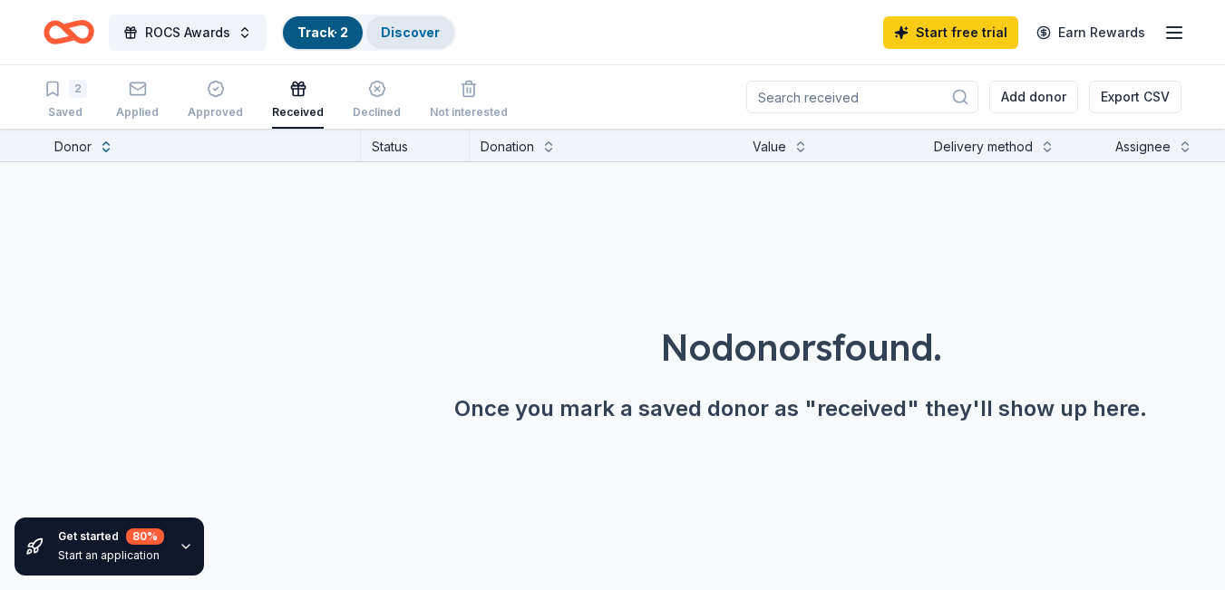
click at [391, 34] on link "Discover" at bounding box center [410, 31] width 59 height 15
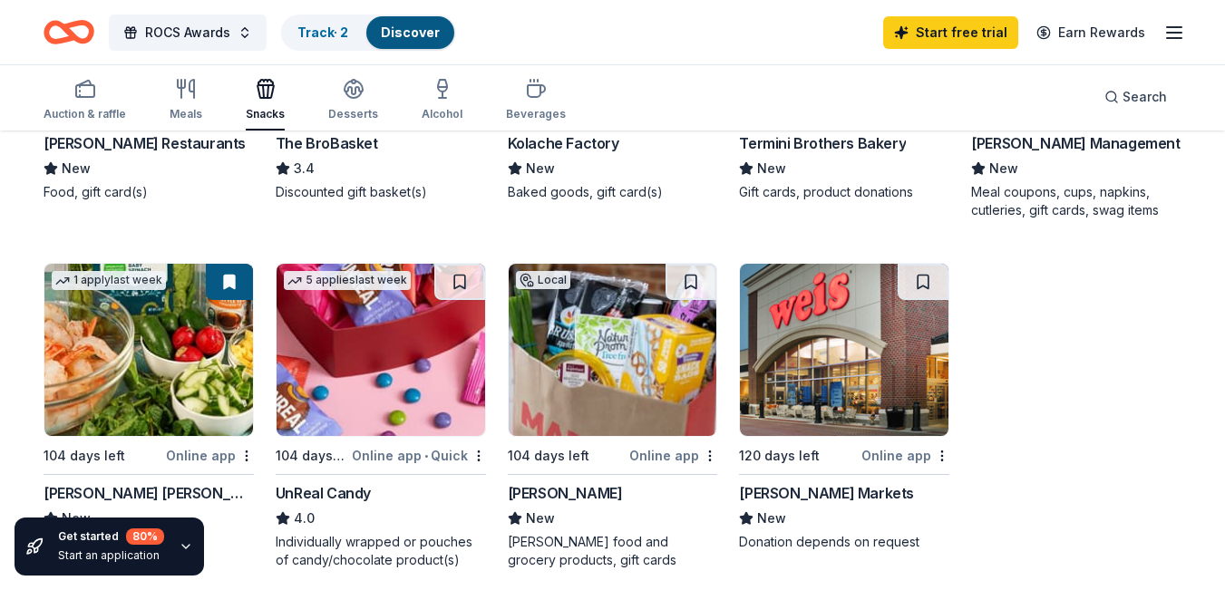
scroll to position [816, 0]
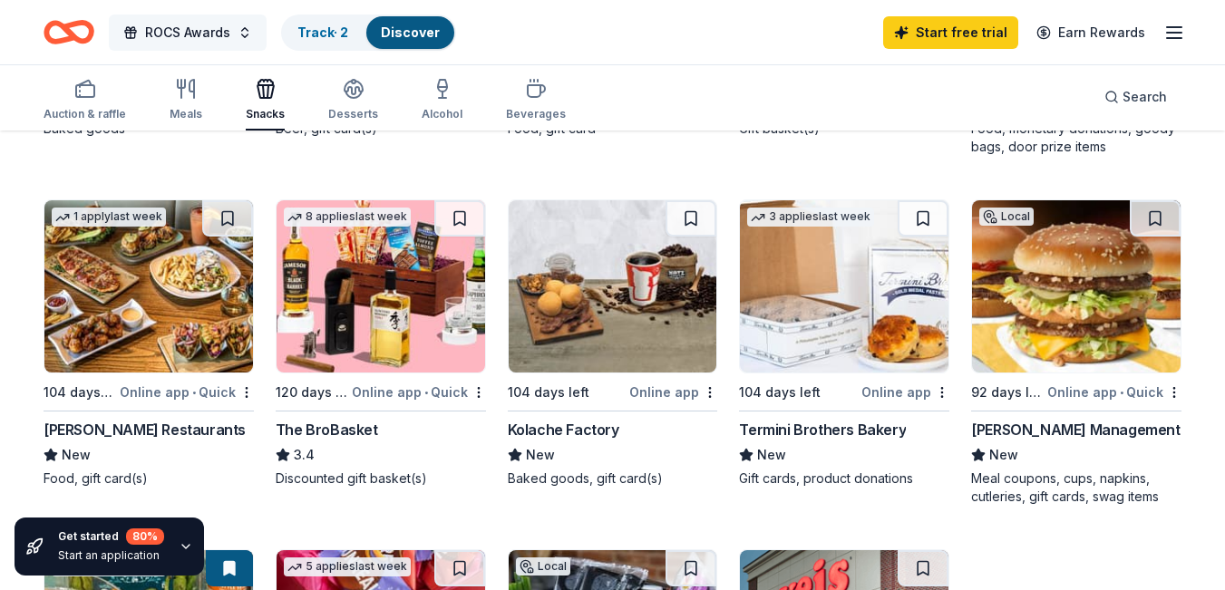
click at [229, 44] on button "ROCS Awards" at bounding box center [188, 33] width 158 height 36
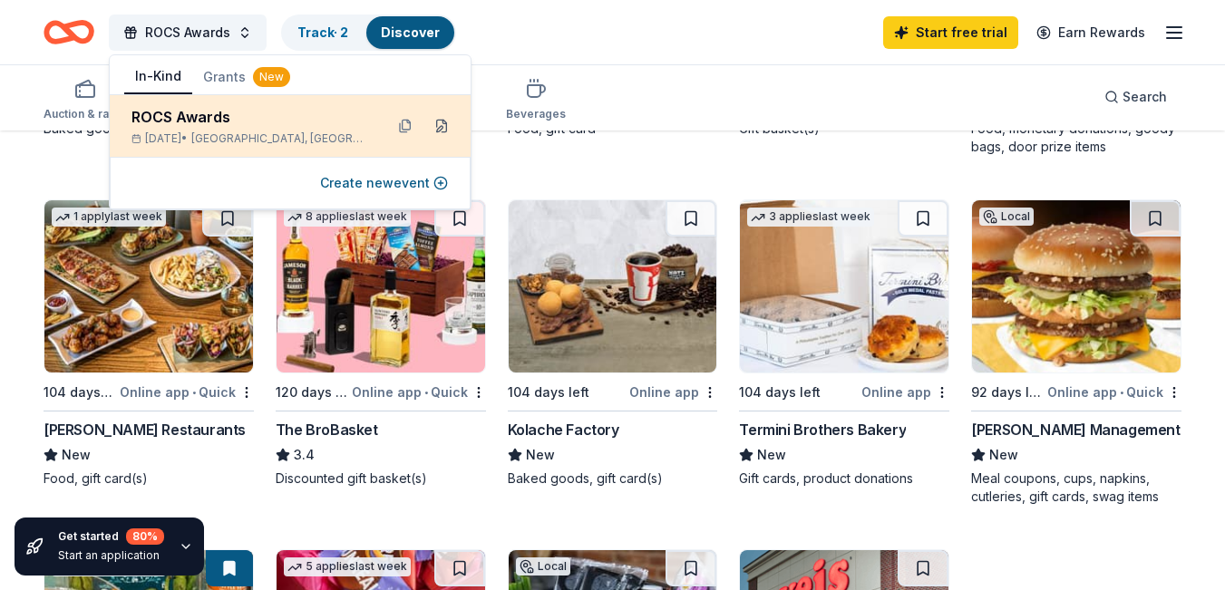
click at [434, 129] on button at bounding box center [441, 126] width 29 height 29
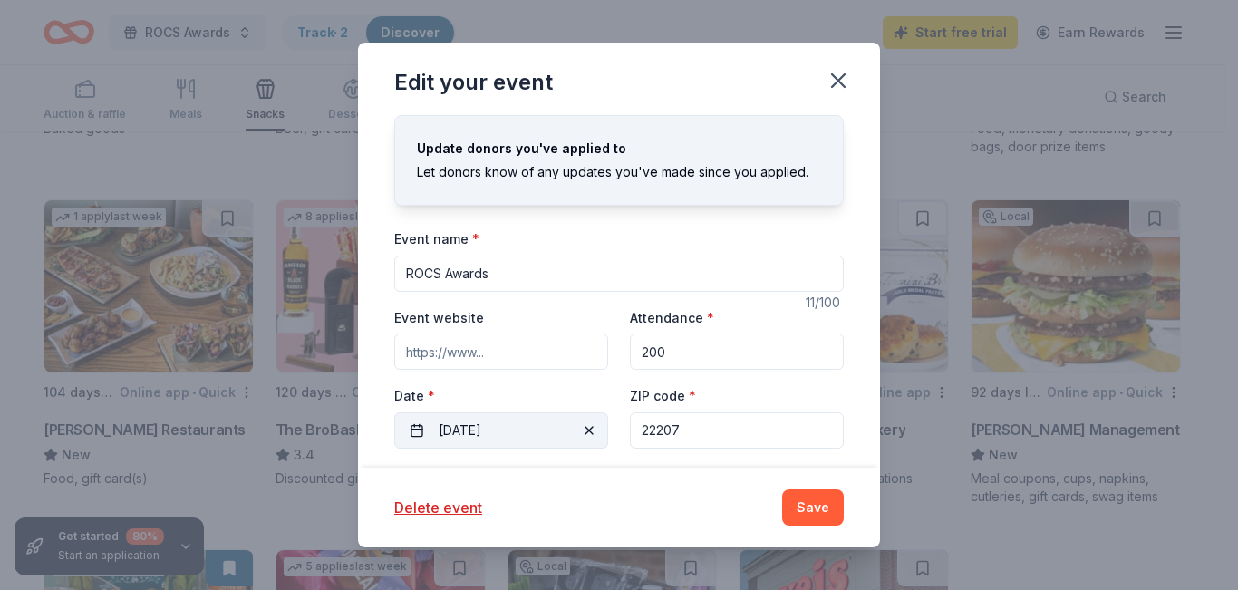
click at [578, 428] on span "button" at bounding box center [589, 431] width 22 height 22
click at [473, 420] on span "Pick a date" at bounding box center [472, 431] width 67 height 22
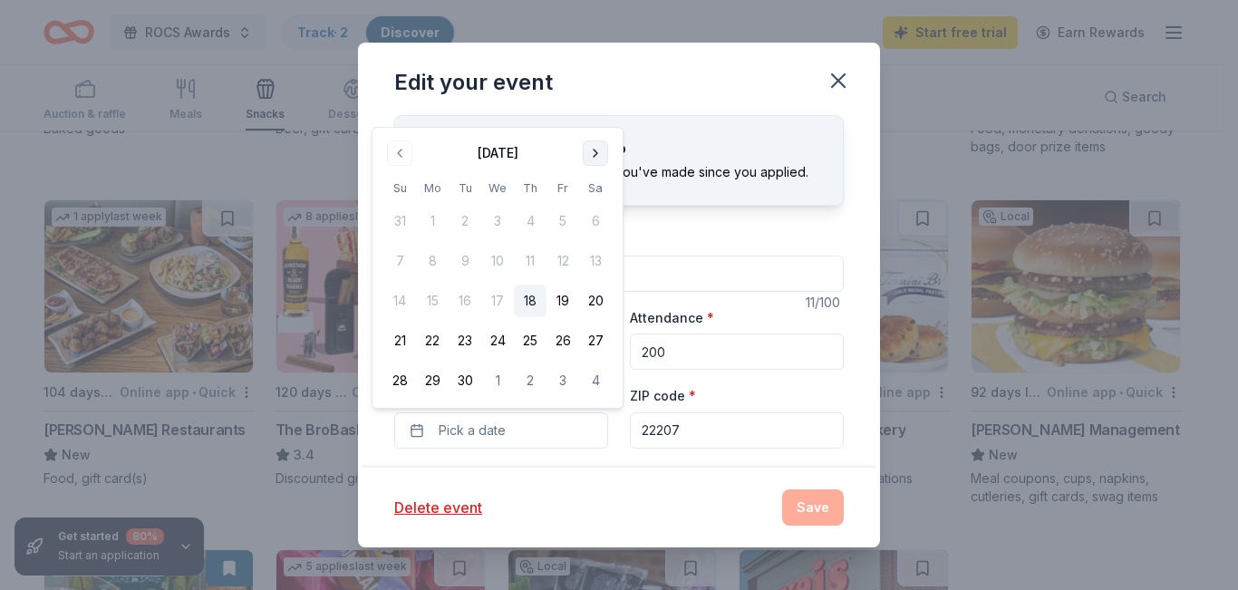
click at [599, 153] on button "Go to next month" at bounding box center [595, 153] width 25 height 25
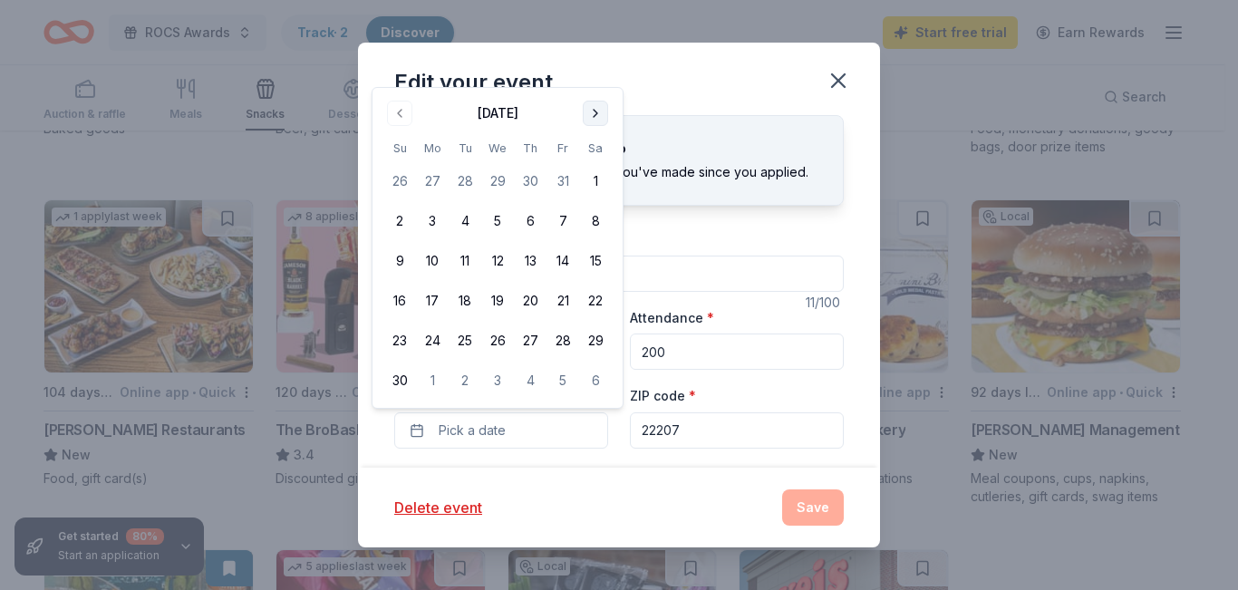
click at [597, 111] on button "Go to next month" at bounding box center [595, 113] width 25 height 25
click at [563, 251] on button "12" at bounding box center [563, 261] width 33 height 33
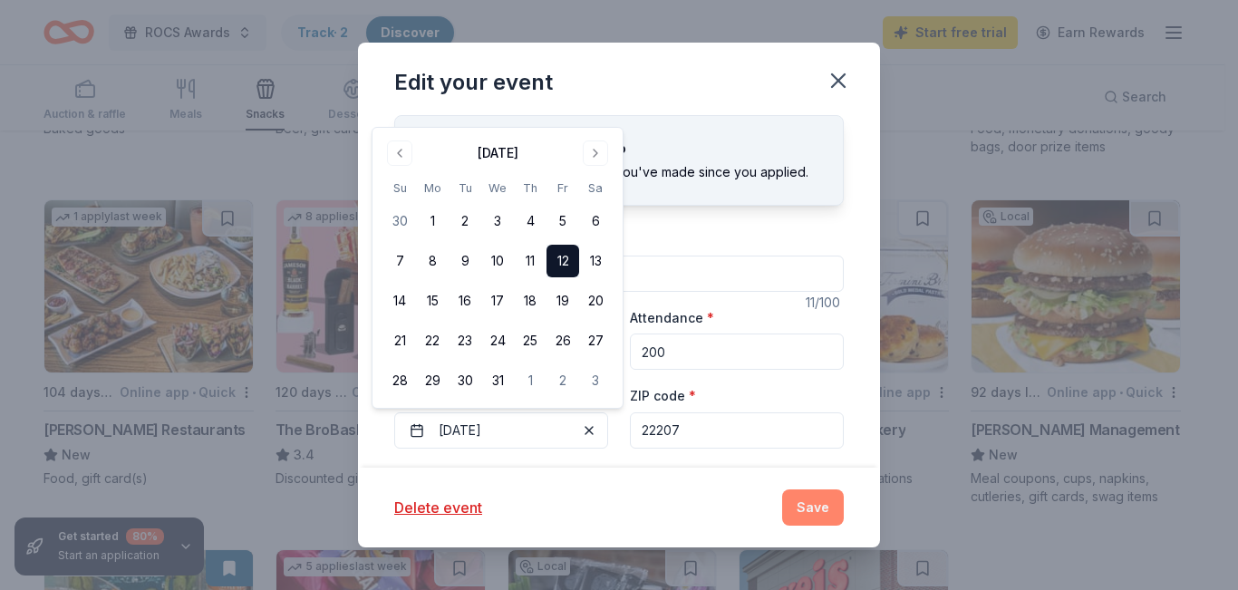
click at [824, 507] on button "Save" at bounding box center [813, 508] width 62 height 36
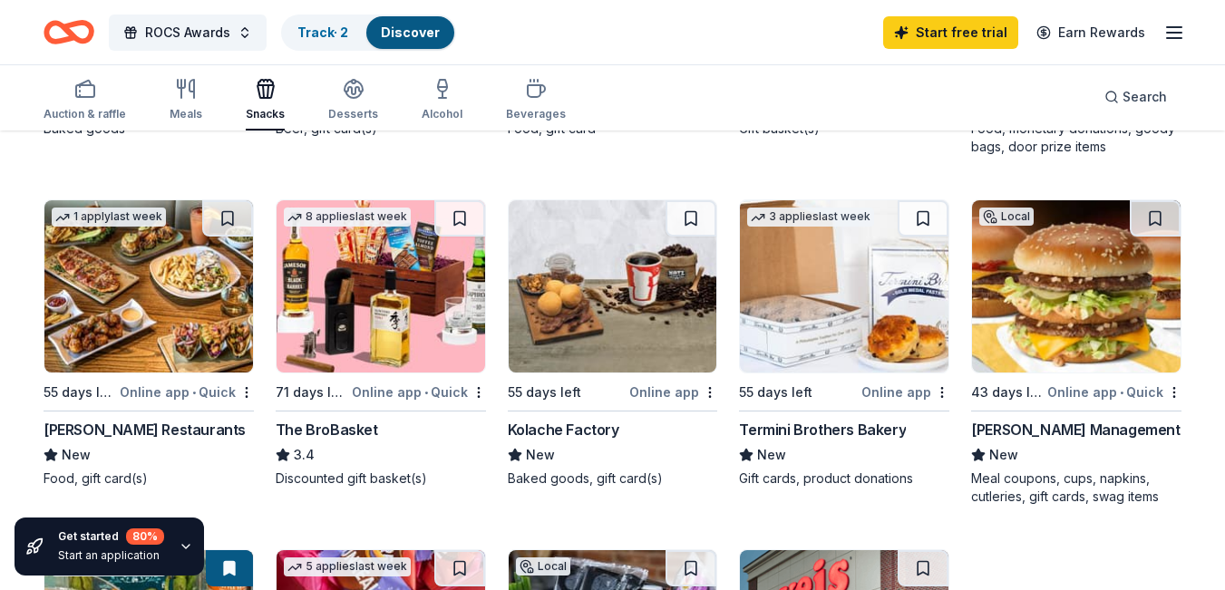
scroll to position [484, 0]
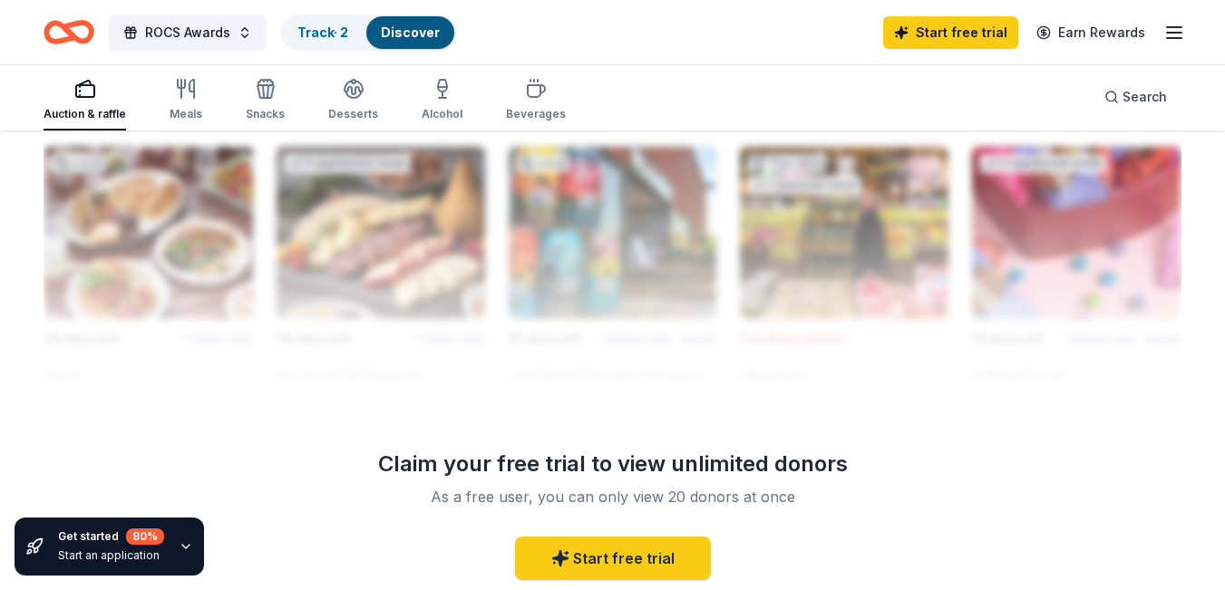
scroll to position [1723, 0]
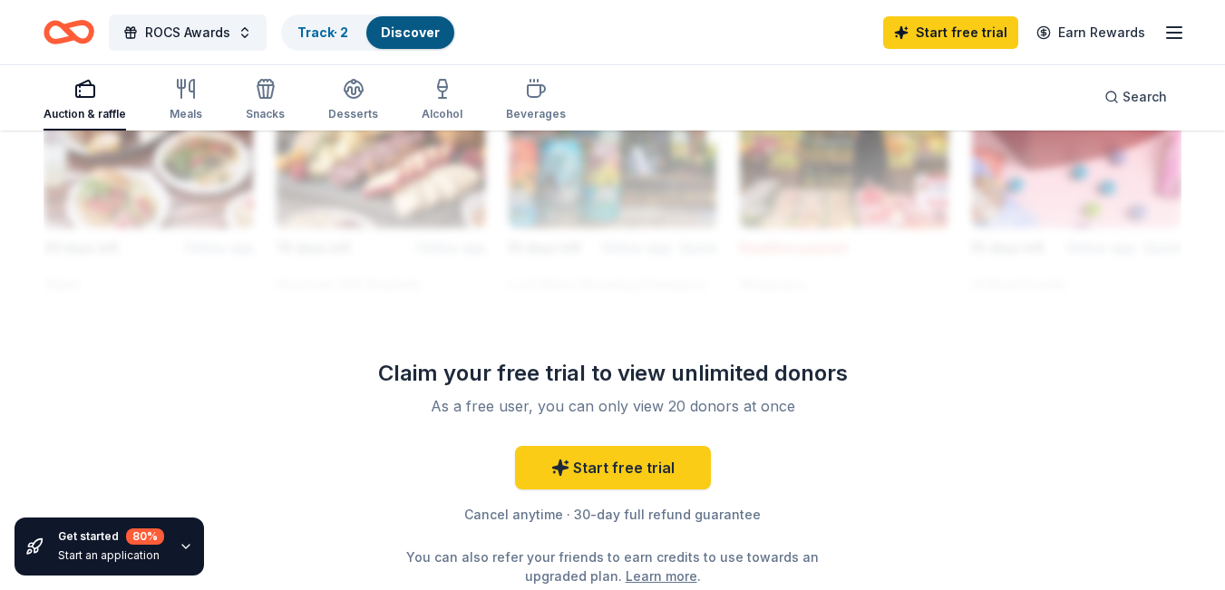
click at [615, 191] on div at bounding box center [613, 156] width 1138 height 290
click at [739, 199] on div at bounding box center [613, 156] width 1138 height 290
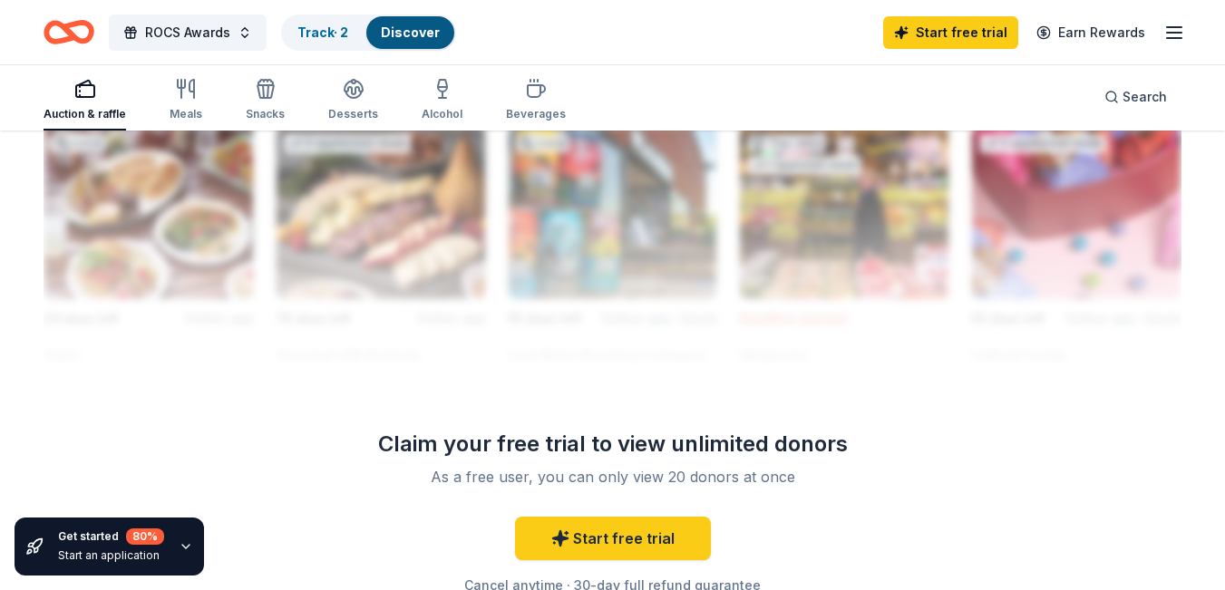
scroll to position [1632, 0]
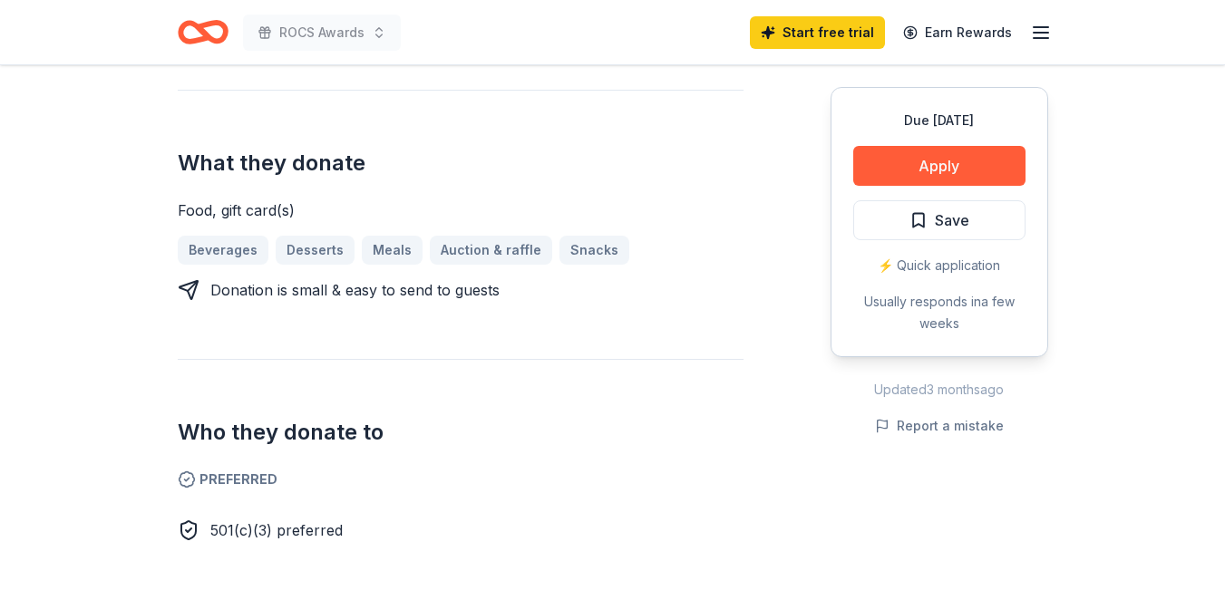
scroll to position [725, 0]
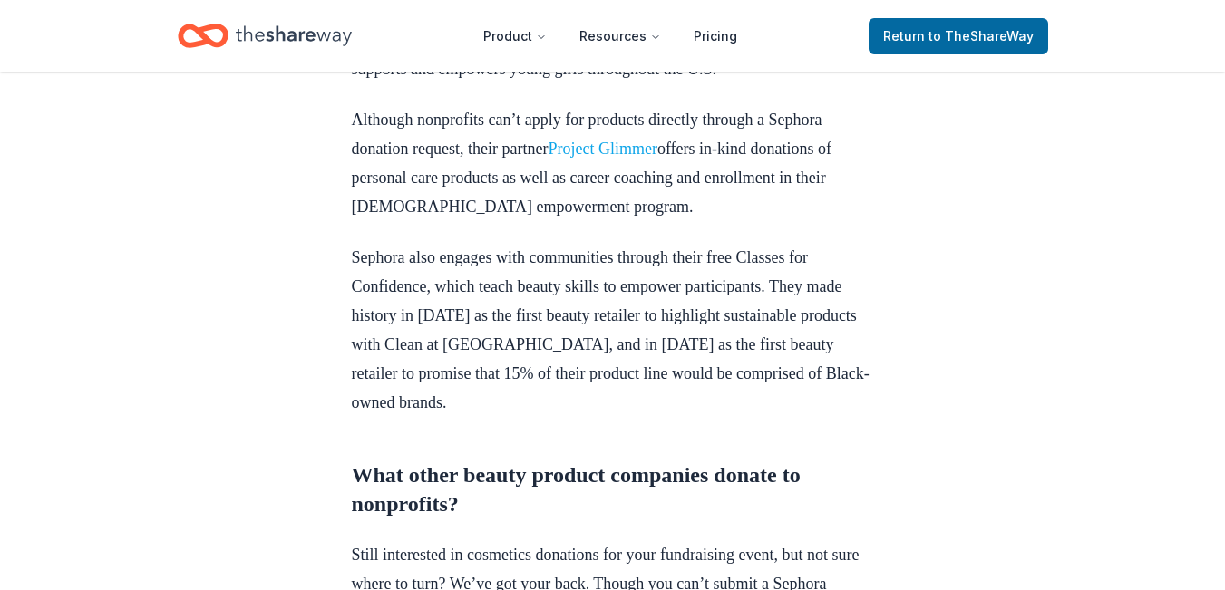
scroll to position [907, 0]
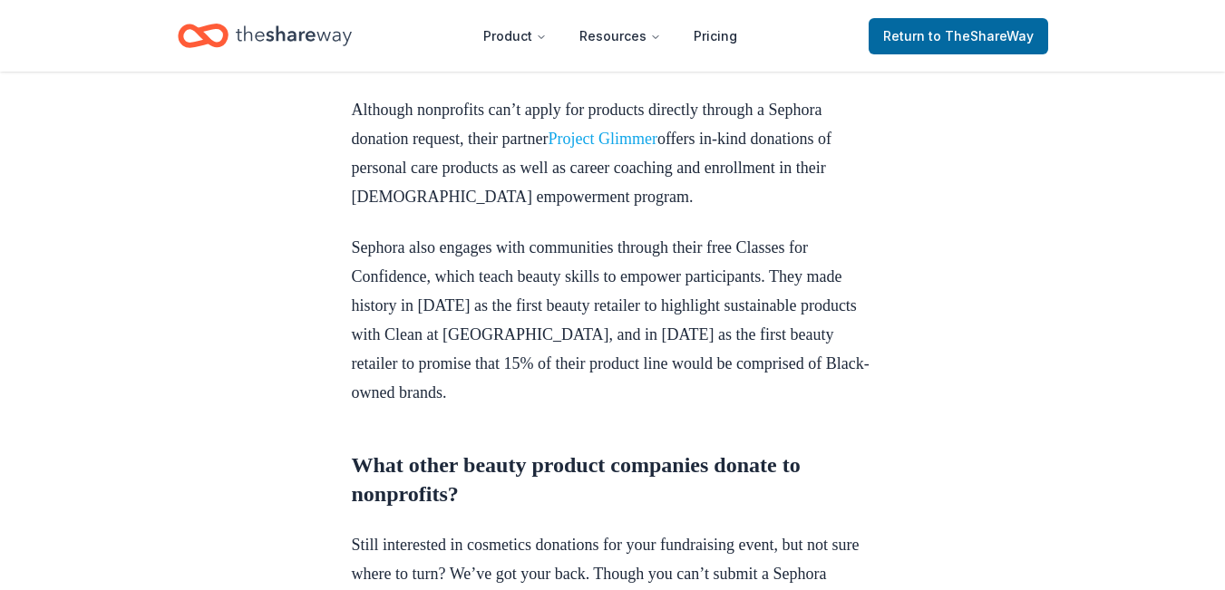
click at [656, 148] on link "Project Glimmer" at bounding box center [602, 139] width 109 height 18
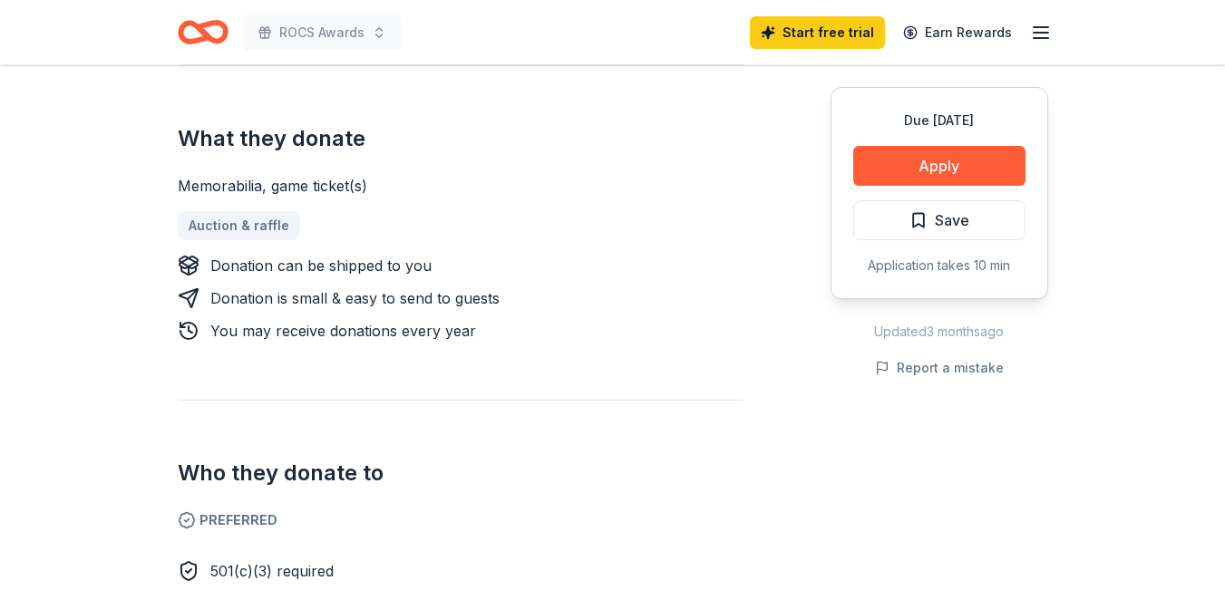
scroll to position [816, 0]
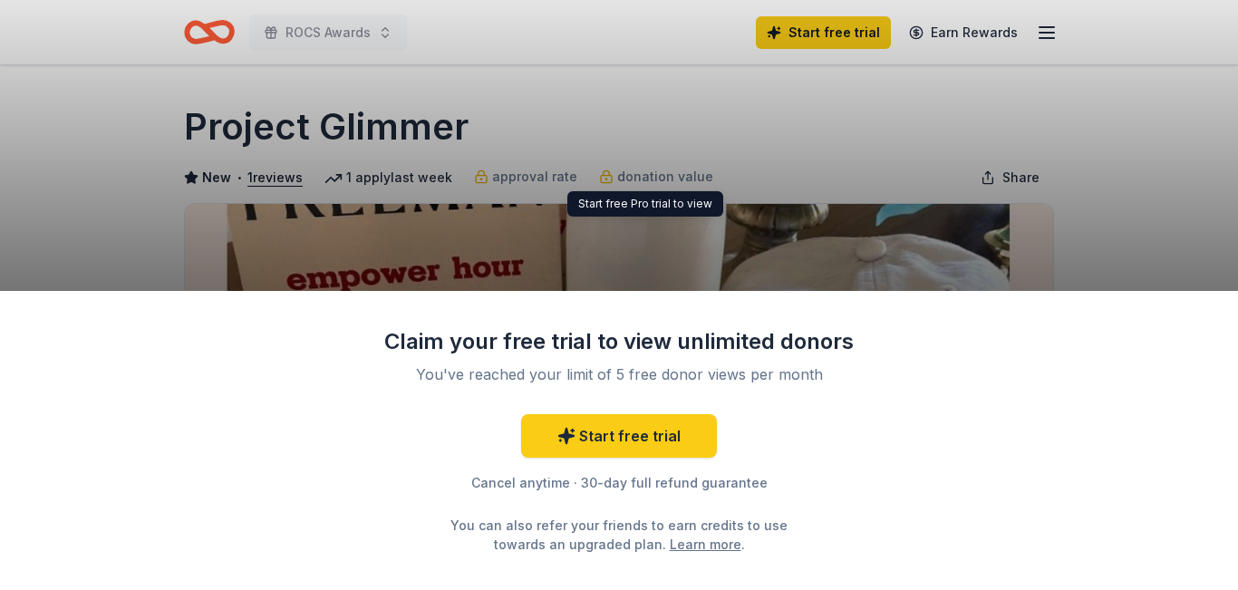
click at [928, 236] on div "Claim your free trial to view unlimited donors You've reached your limit of 5 f…" at bounding box center [619, 295] width 1238 height 590
click at [706, 490] on div "Cancel anytime · 30-day full refund guarantee" at bounding box center [619, 483] width 471 height 22
click at [670, 550] on link "Learn more" at bounding box center [706, 544] width 72 height 19
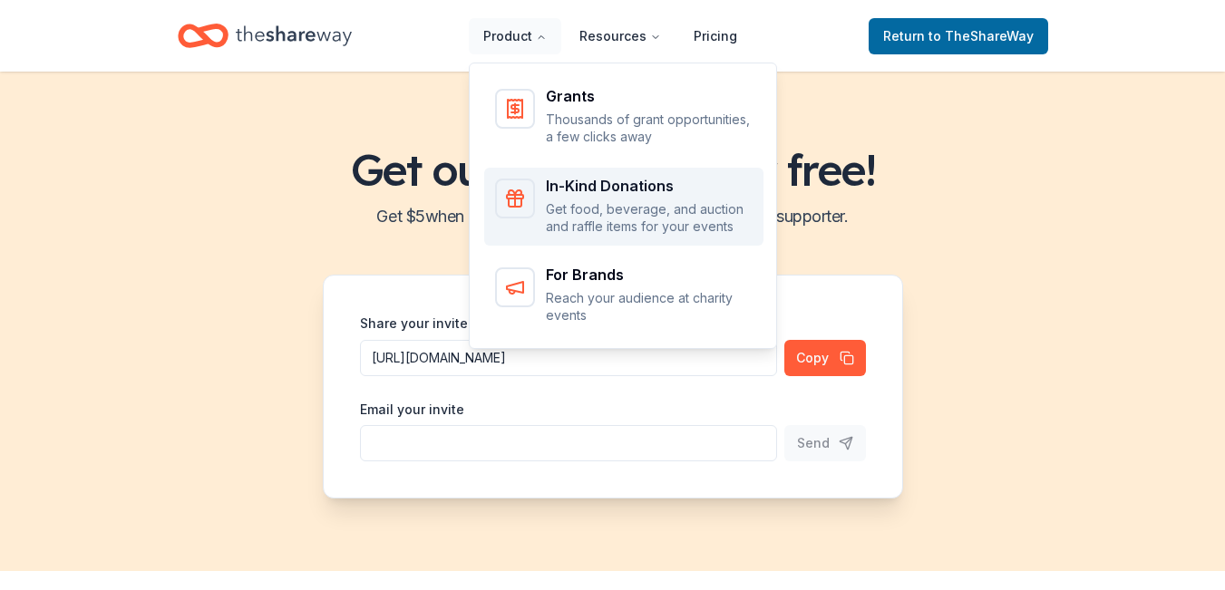
click at [594, 210] on p "Get food, beverage, and auction and raffle items for your events" at bounding box center [649, 217] width 207 height 35
